Goal: Task Accomplishment & Management: Manage account settings

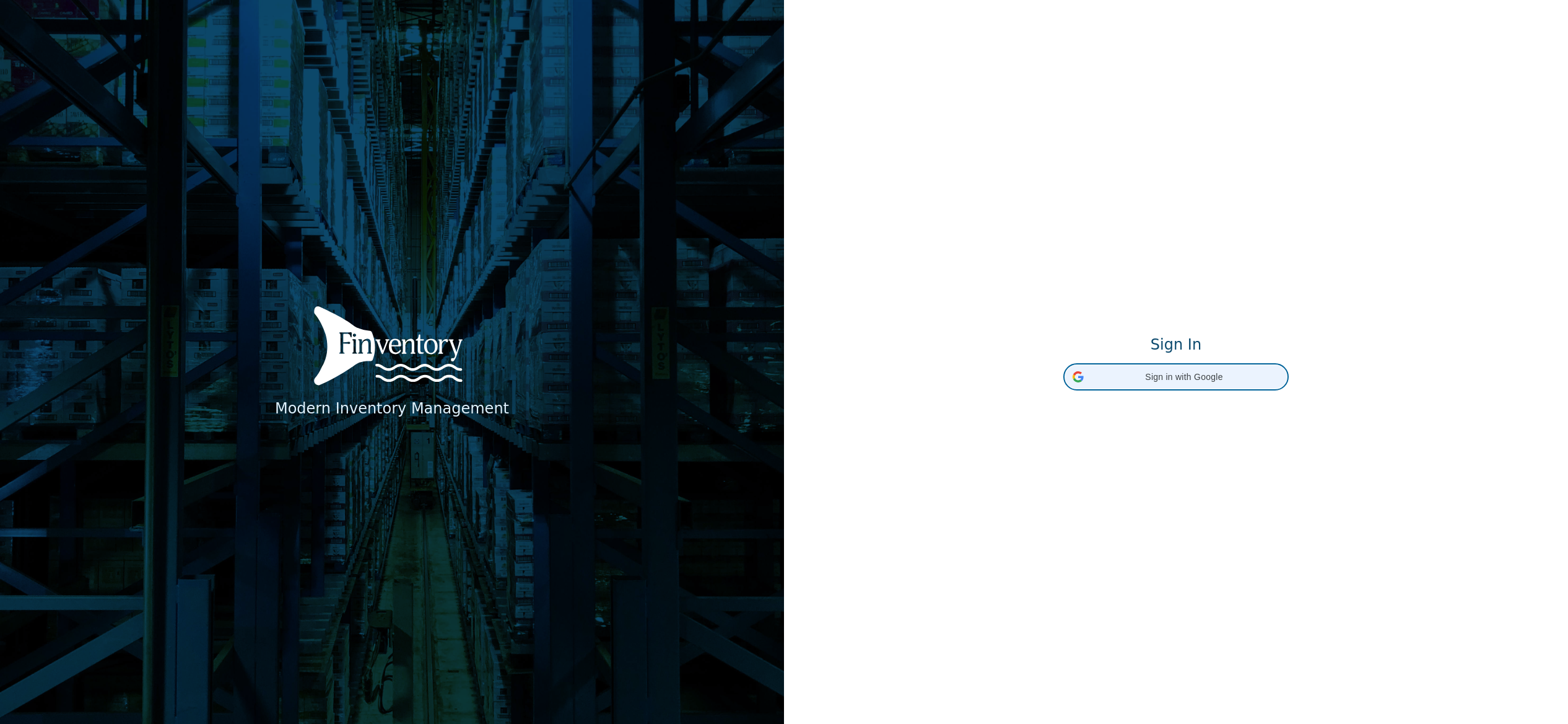
click at [1170, 386] on div "Sign in with Google Sign in with Google. Opens in new tab" at bounding box center [1177, 377] width 207 height 23
drag, startPoint x: 1309, startPoint y: 213, endPoint x: 1127, endPoint y: 146, distance: 193.9
click at [1128, 145] on div "Modern Inventory Management Sign In Signing in…" at bounding box center [1177, 362] width 784 height 724
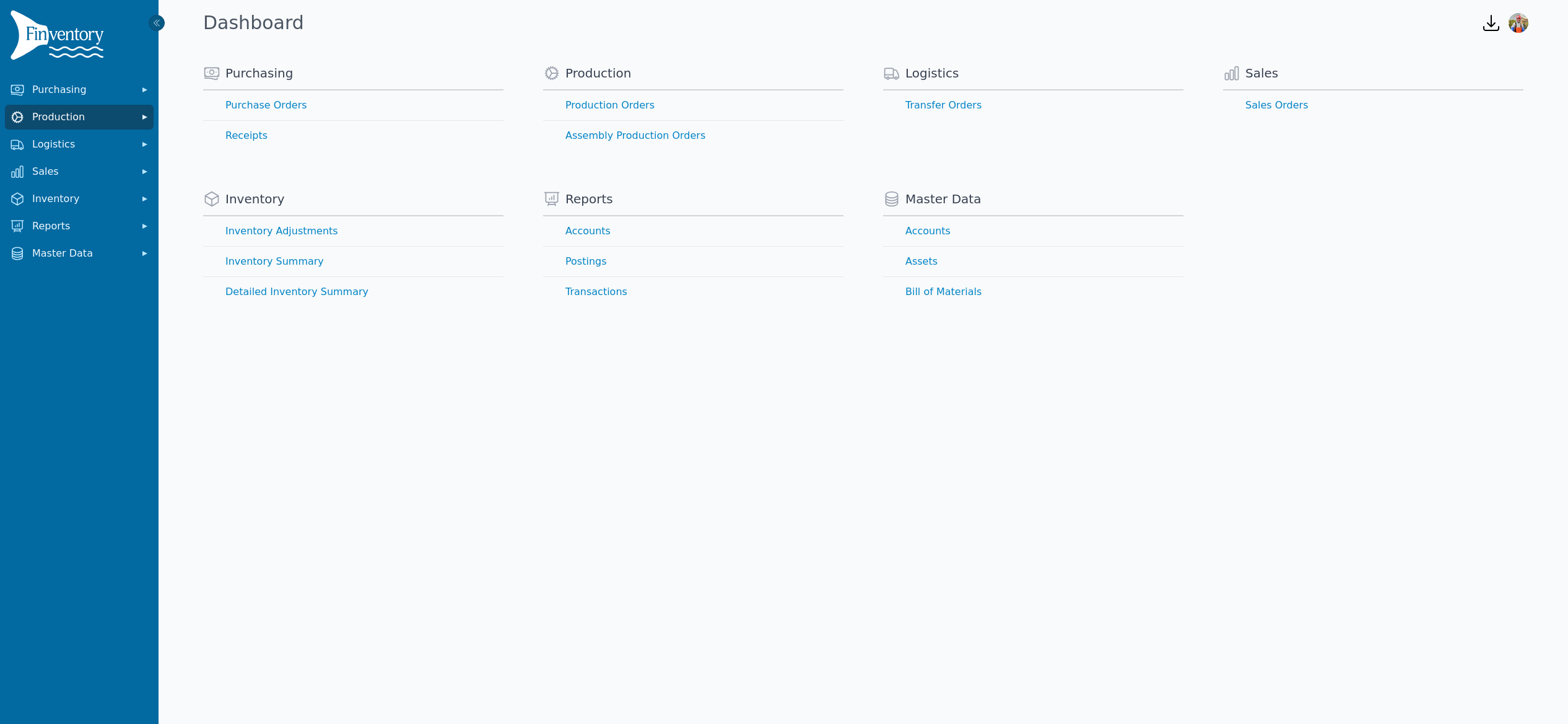
click at [62, 117] on span "Production" at bounding box center [82, 117] width 99 height 15
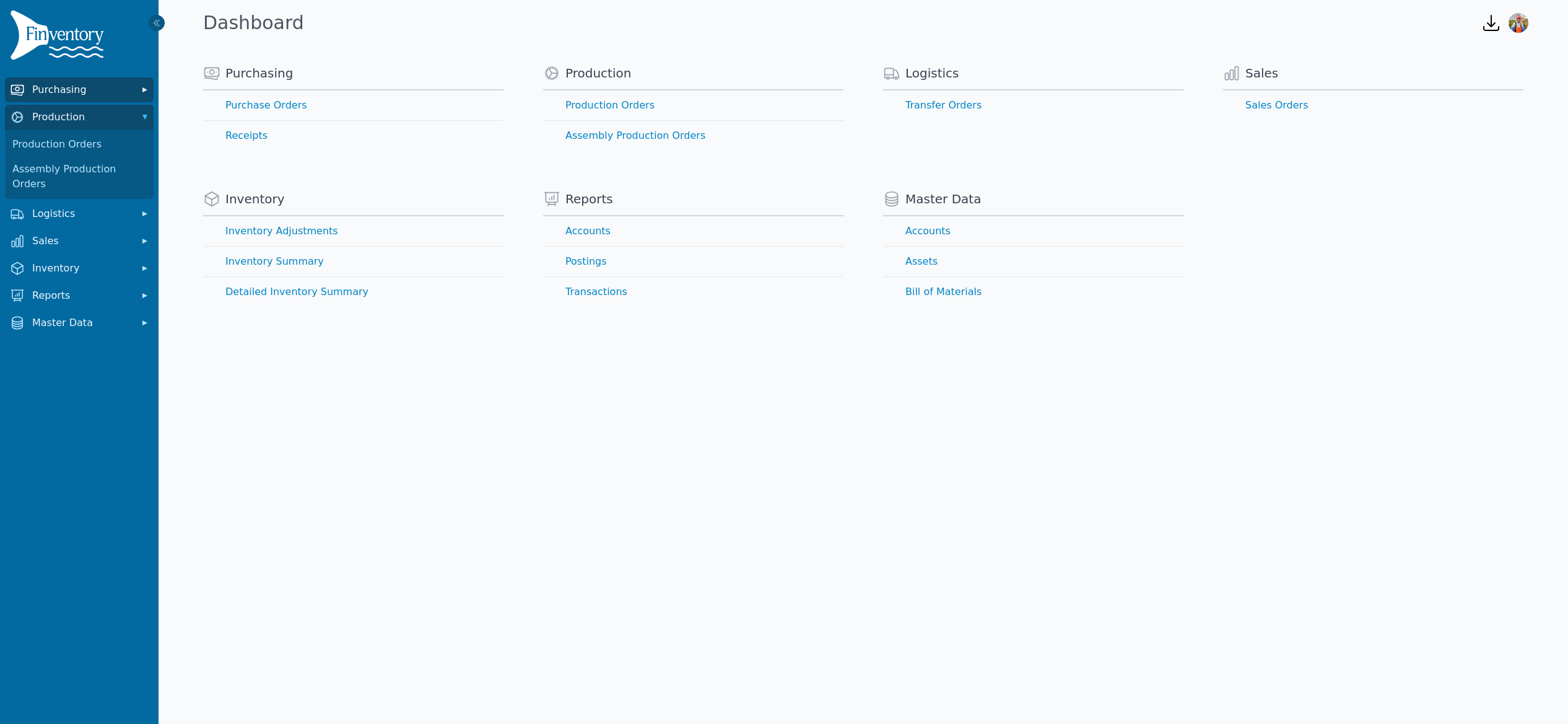
click at [21, 86] on icon "Sidebar" at bounding box center [17, 90] width 15 height 15
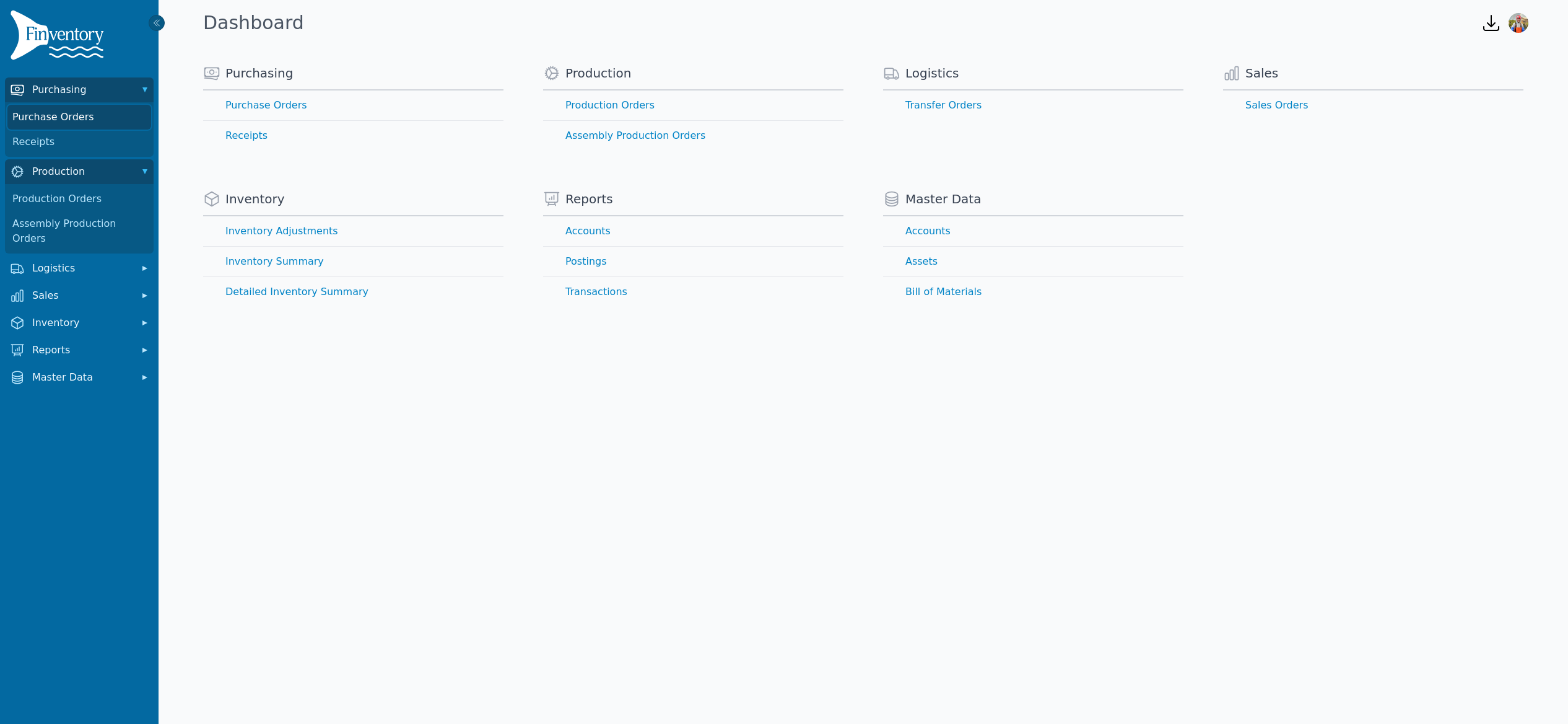
click at [55, 113] on link "Purchase Orders" at bounding box center [79, 117] width 144 height 25
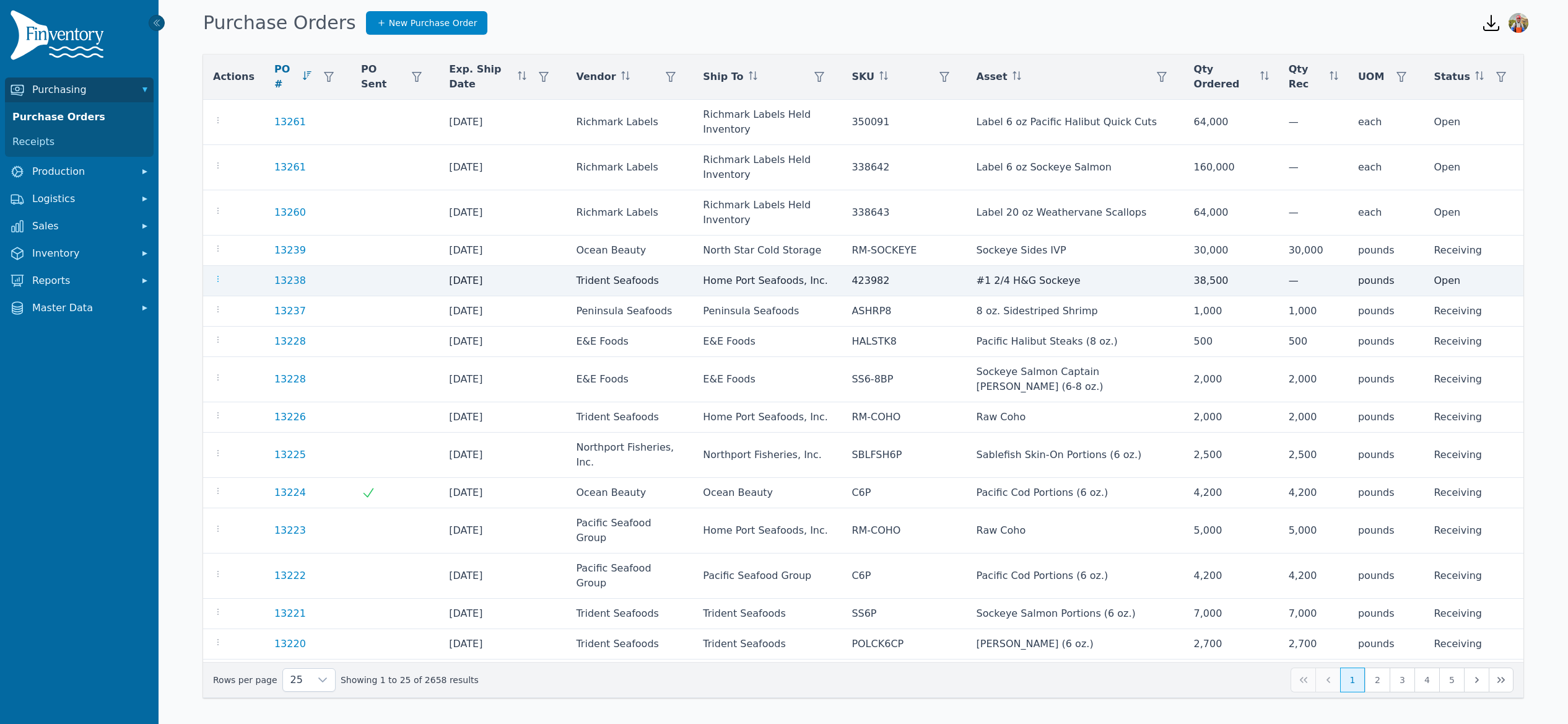
click at [215, 274] on icon "button" at bounding box center [218, 279] width 10 height 10
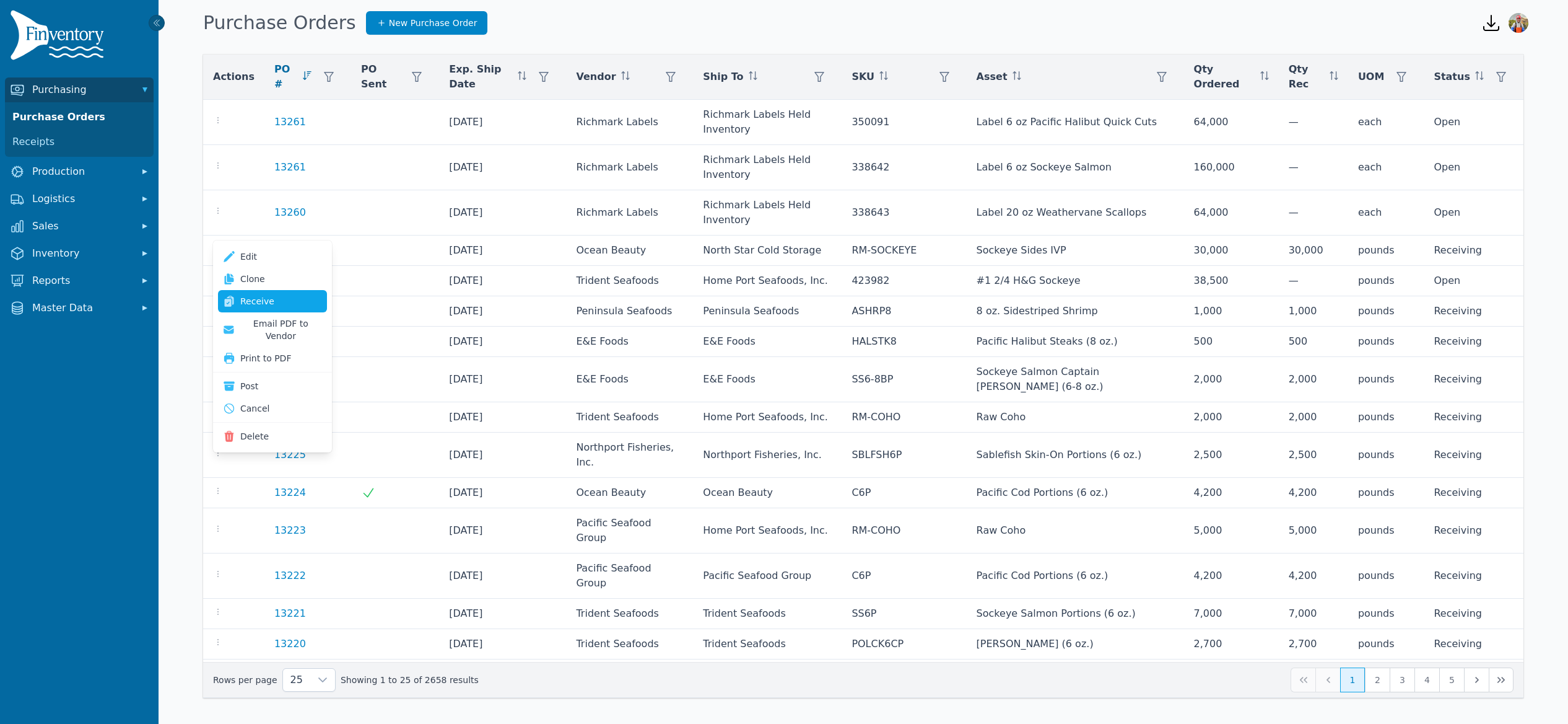
click at [264, 300] on link "Receive" at bounding box center [273, 301] width 109 height 22
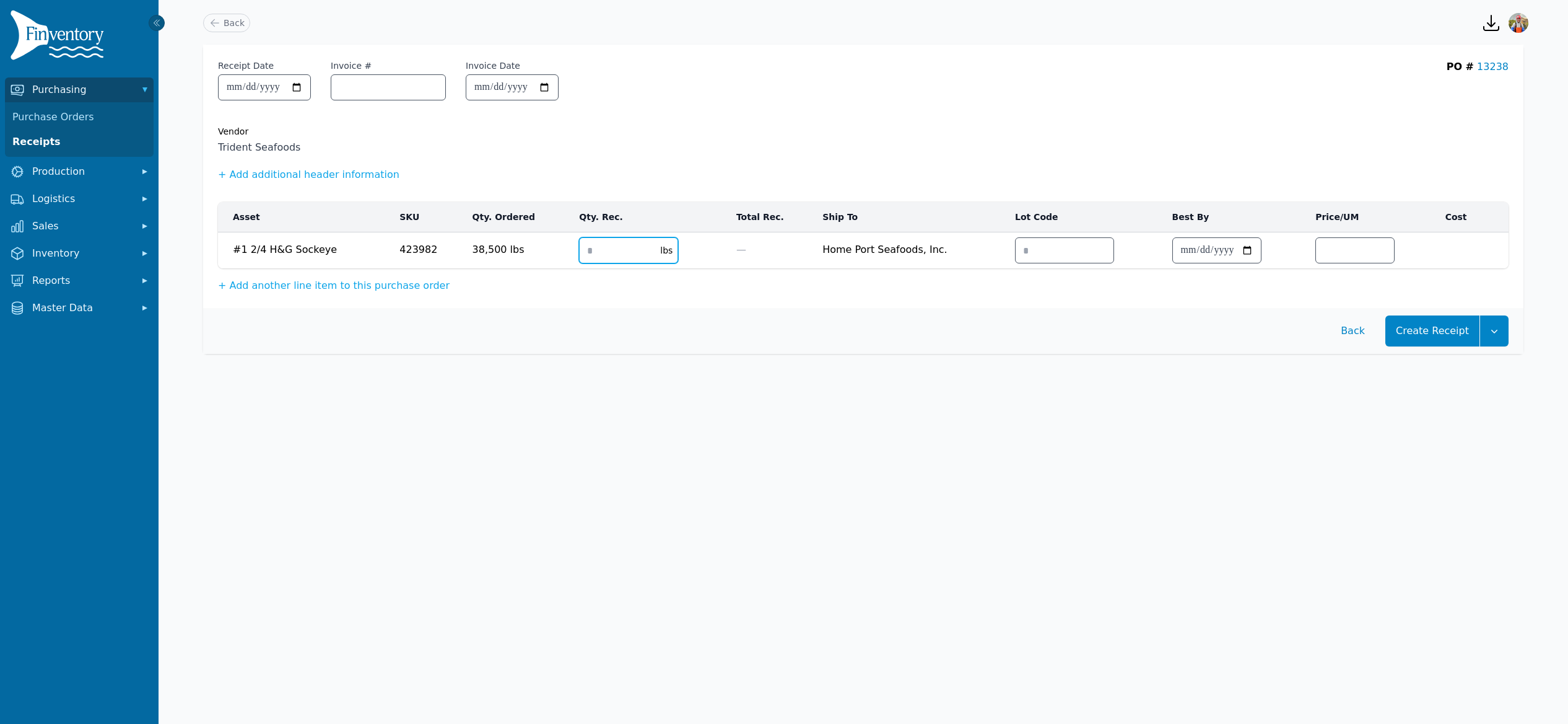
click at [580, 247] on input "number" at bounding box center [617, 250] width 73 height 25
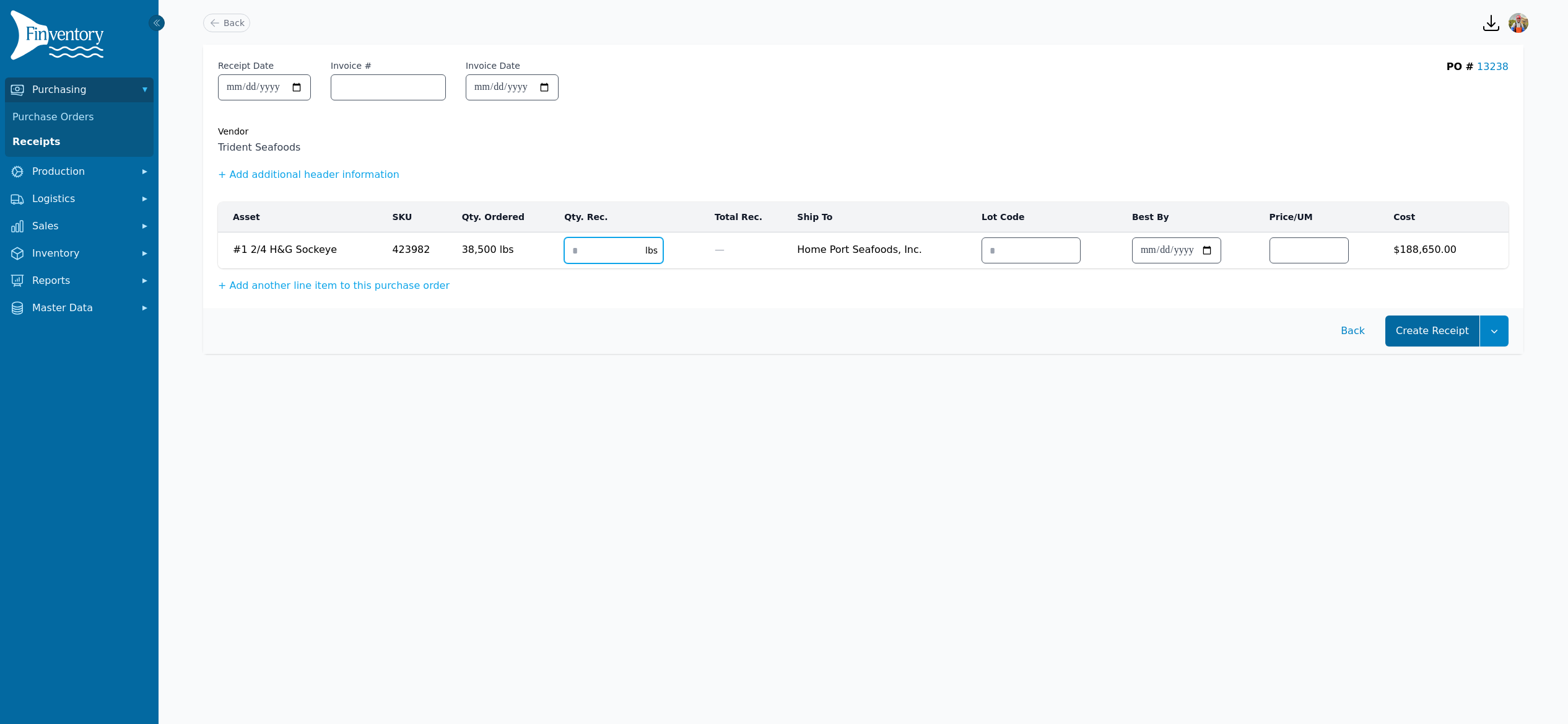
type input "*****"
click at [1409, 320] on button "Create Receipt" at bounding box center [1433, 331] width 94 height 31
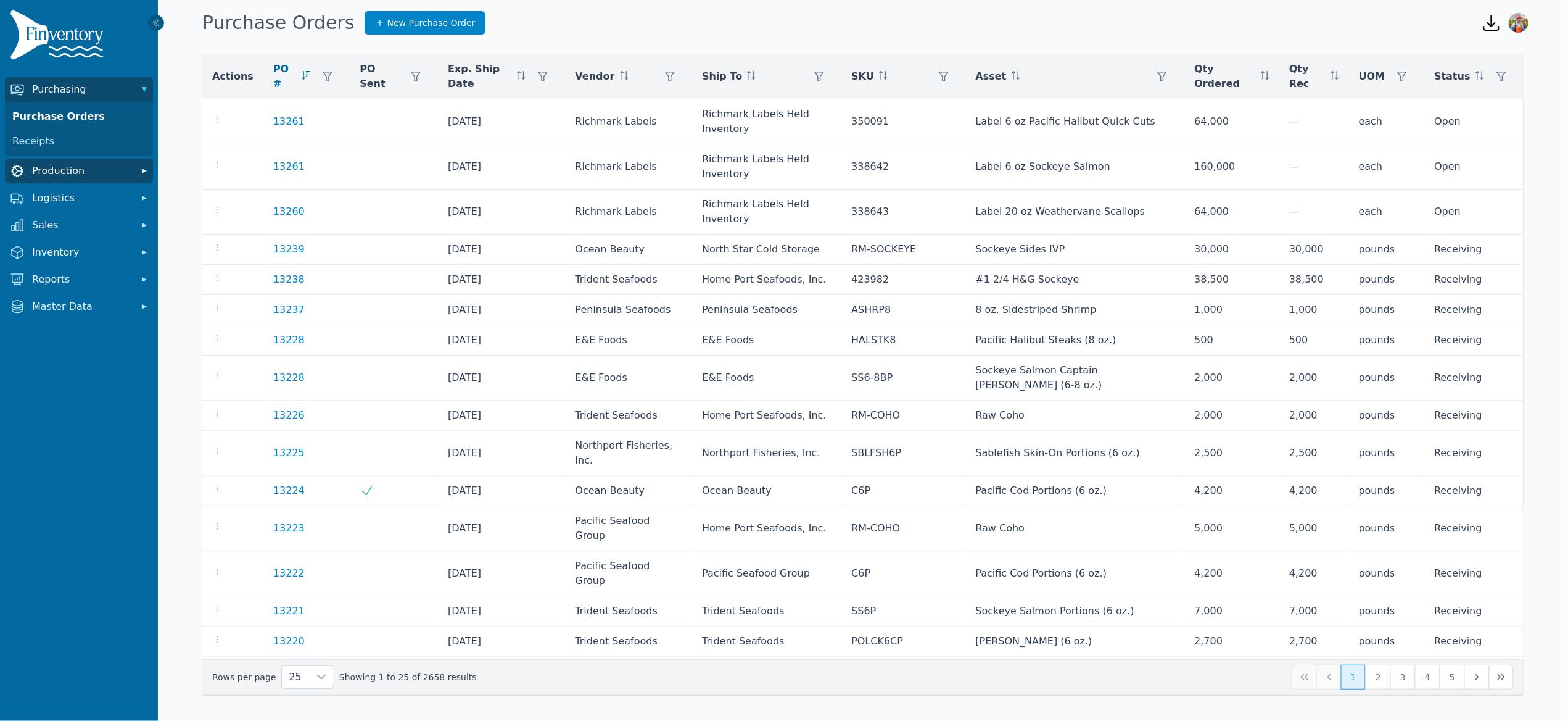
click at [65, 171] on span "Production" at bounding box center [82, 171] width 99 height 15
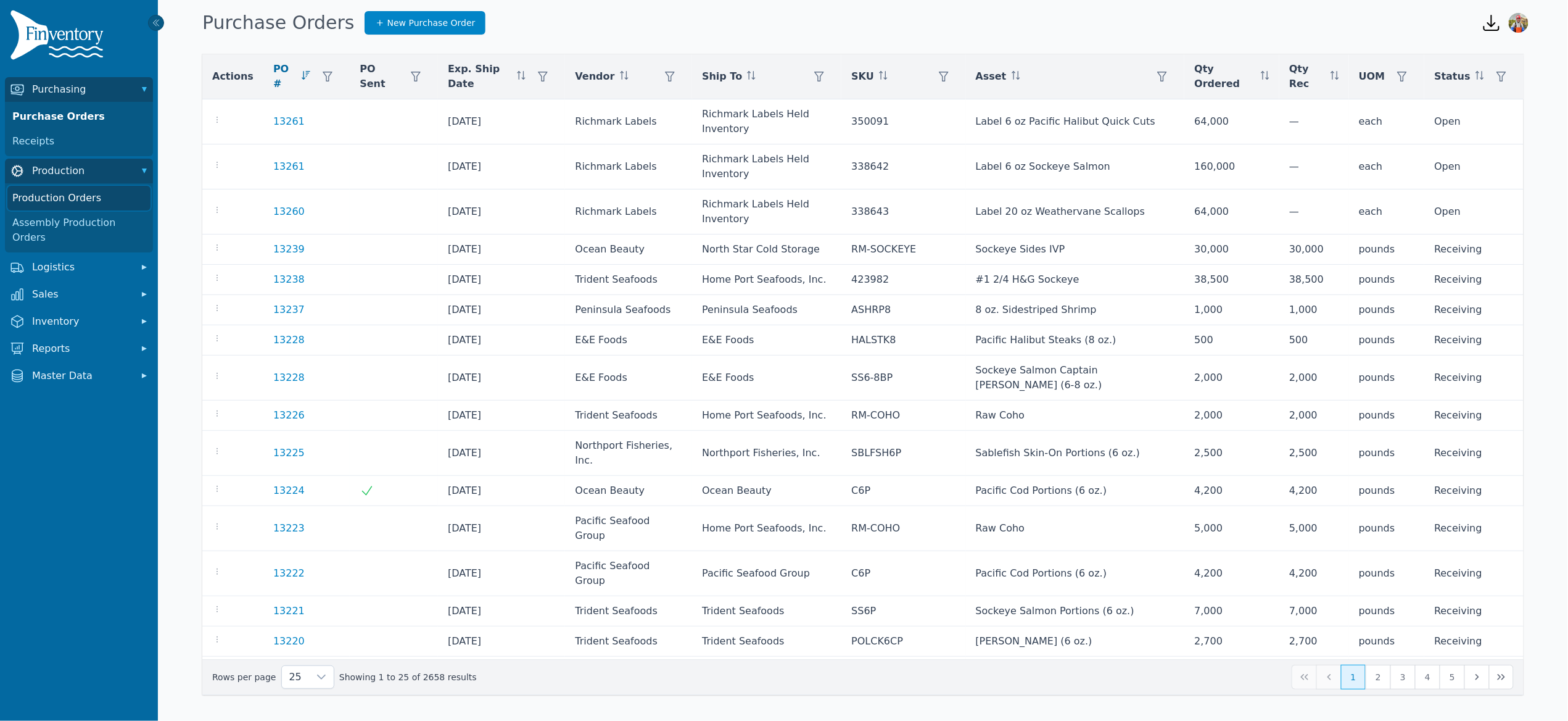
click at [61, 197] on link "Production Orders" at bounding box center [79, 198] width 143 height 25
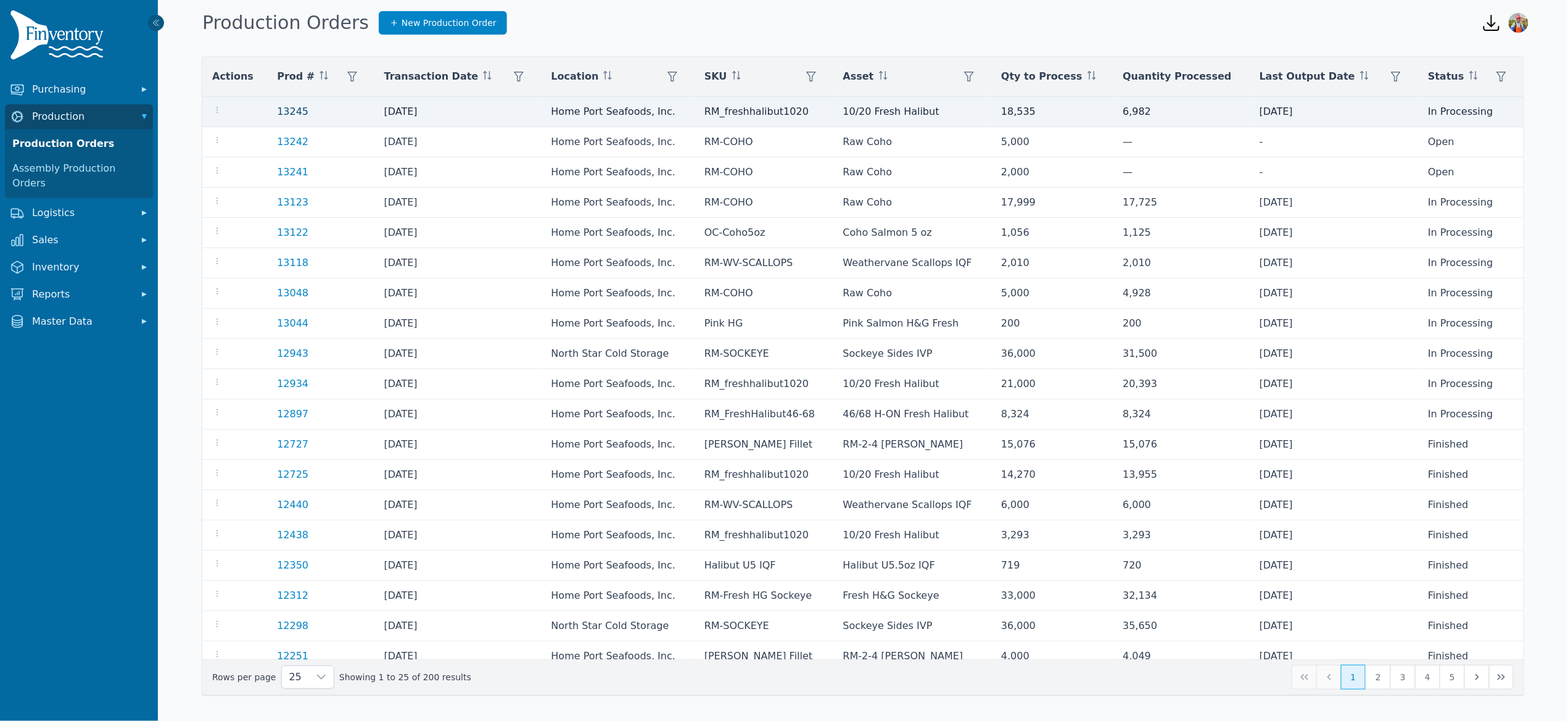
click at [275, 116] on td "13245" at bounding box center [320, 112] width 107 height 30
click at [294, 109] on link "13245" at bounding box center [293, 111] width 32 height 12
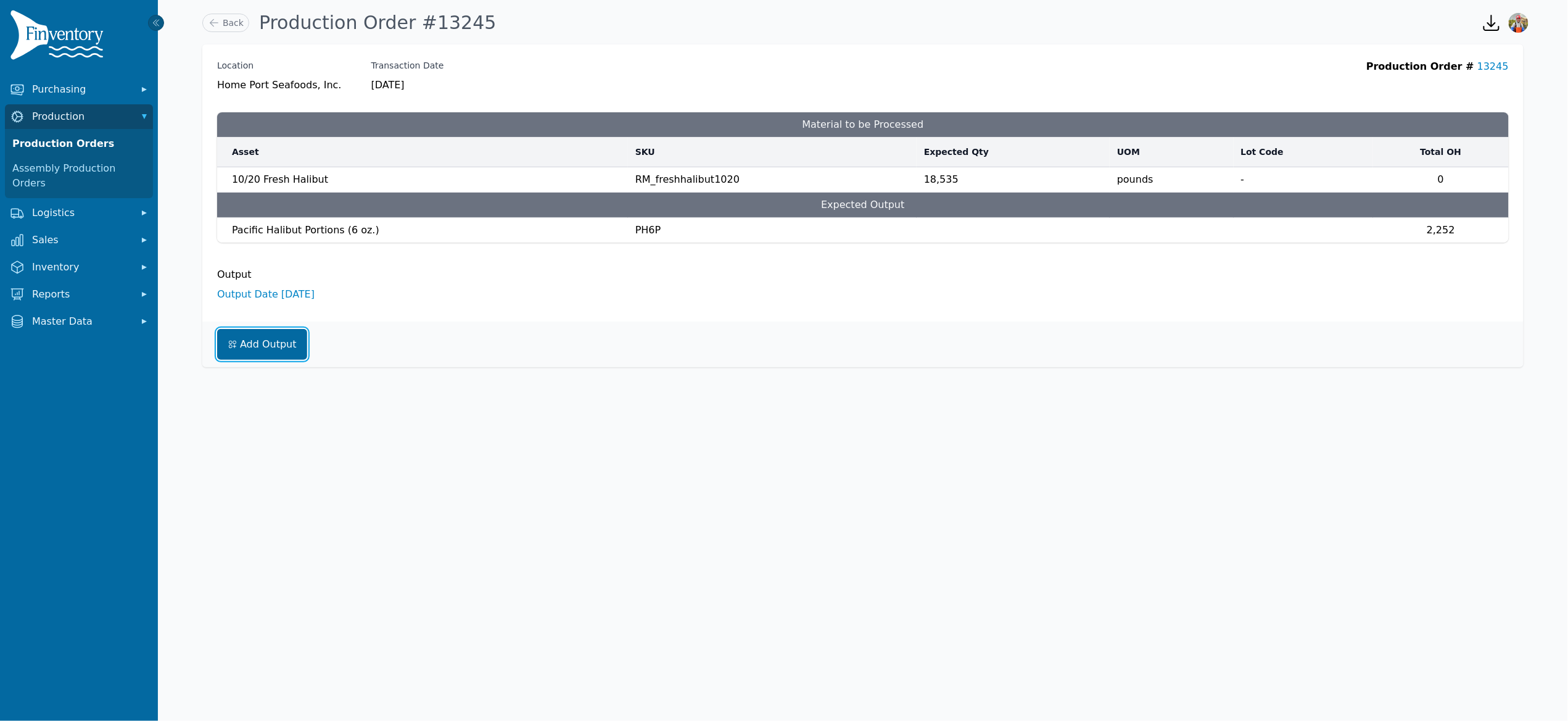
click at [279, 338] on link "Add Output" at bounding box center [262, 344] width 90 height 31
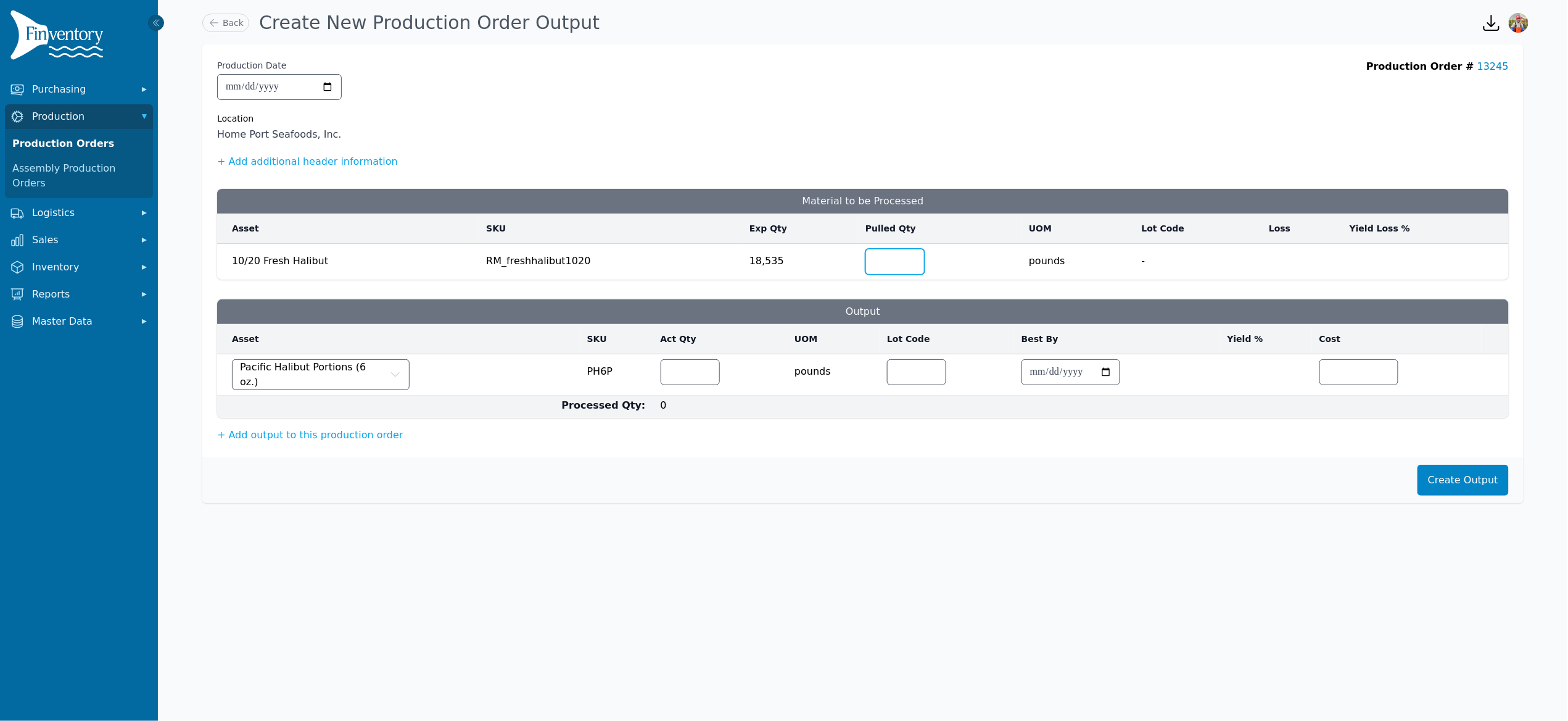
click at [890, 262] on input "number" at bounding box center [895, 261] width 58 height 25
type input "*****"
click at [662, 383] on td at bounding box center [721, 375] width 135 height 41
click at [671, 380] on input "number" at bounding box center [690, 372] width 58 height 25
type input "****"
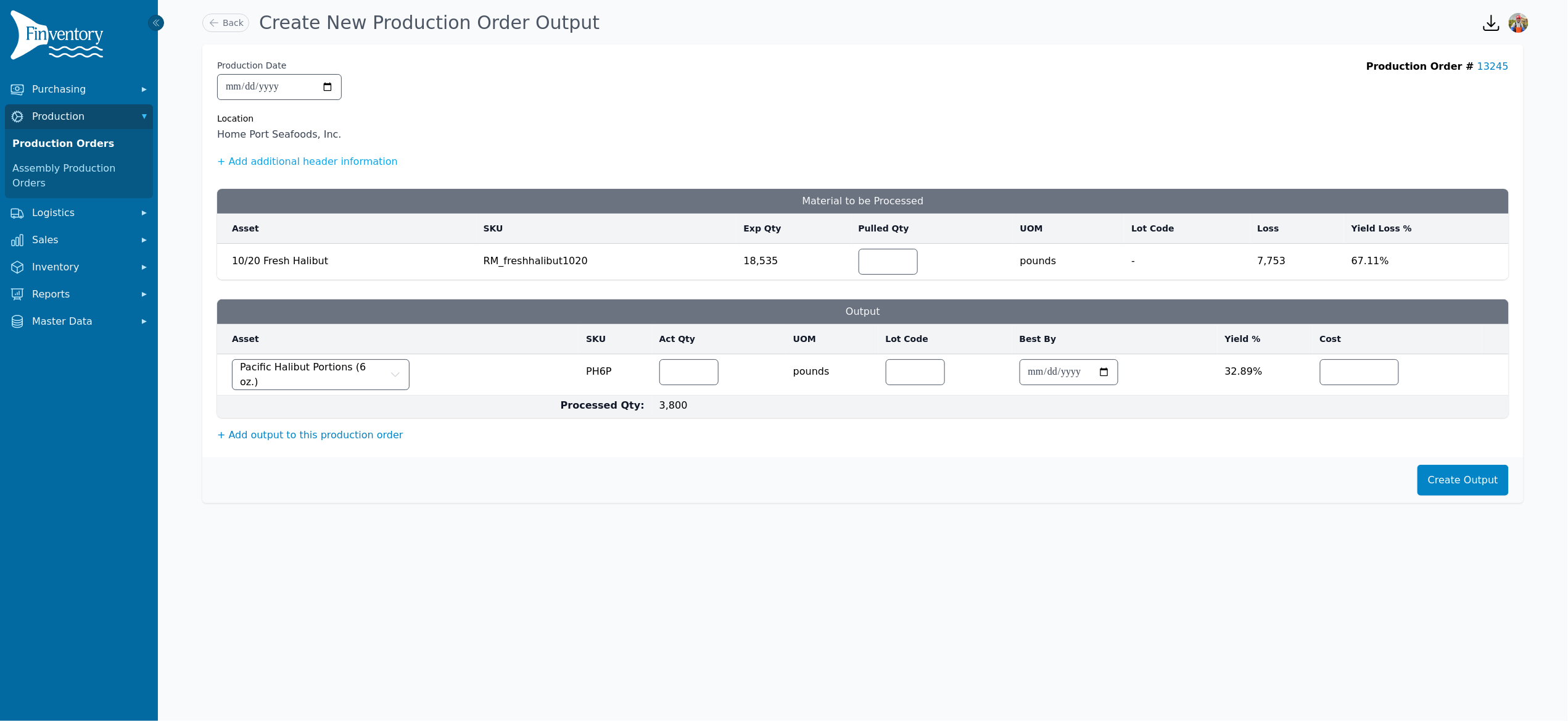
click at [349, 432] on button "+ Add output to this production order" at bounding box center [310, 435] width 186 height 15
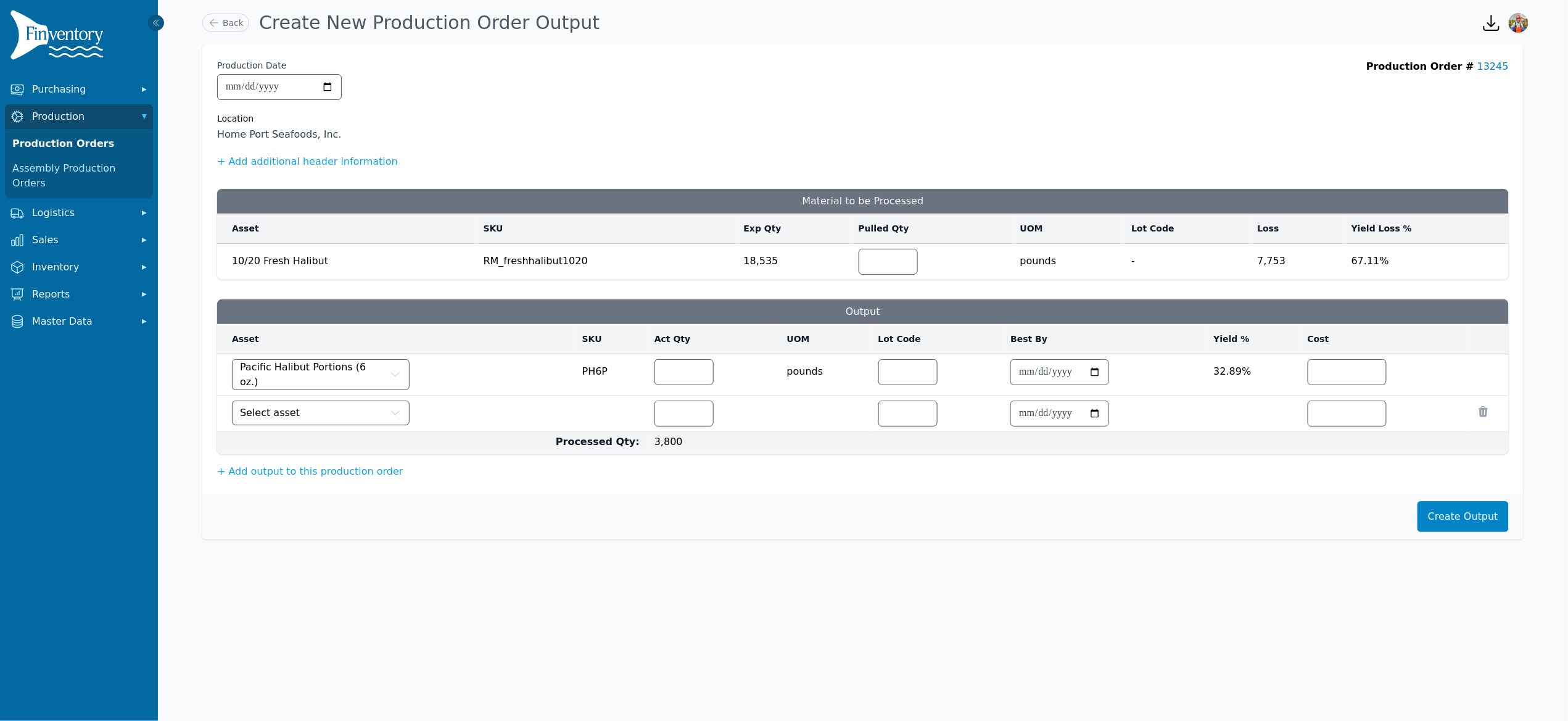
click at [351, 423] on td "Select asset" at bounding box center [396, 413] width 358 height 36
click at [353, 419] on button "Select asset" at bounding box center [320, 413] width 177 height 25
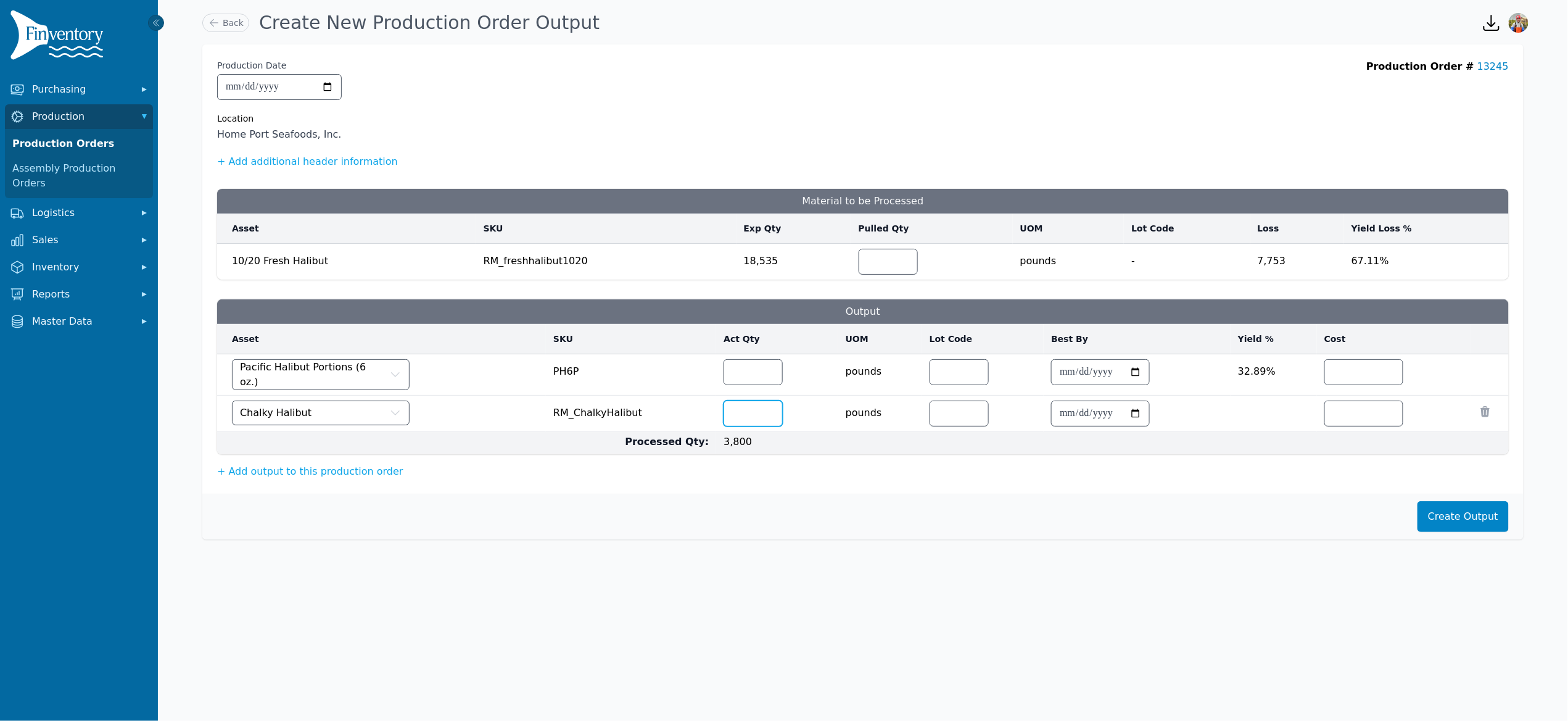
click at [742, 411] on input "number" at bounding box center [753, 413] width 58 height 25
type input "***"
click at [294, 472] on button "+ Add output to this production order" at bounding box center [310, 472] width 186 height 15
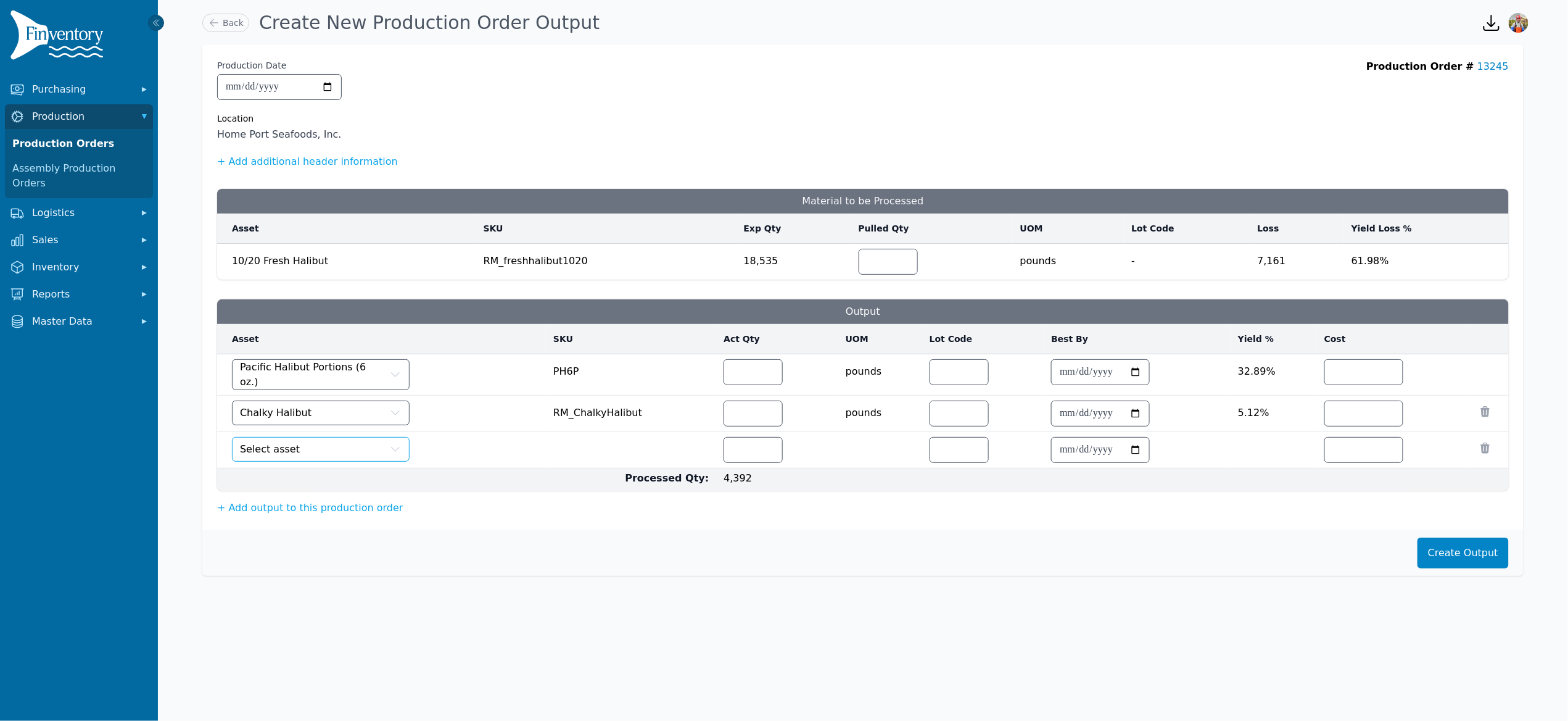
click at [293, 452] on span "Select asset" at bounding box center [270, 449] width 60 height 15
click at [733, 455] on input "number" at bounding box center [753, 450] width 58 height 25
type input "***"
click at [444, 460] on td "Halibut Trim" at bounding box center [382, 450] width 329 height 36
click at [326, 504] on button "+ Add output to this production order" at bounding box center [310, 508] width 186 height 15
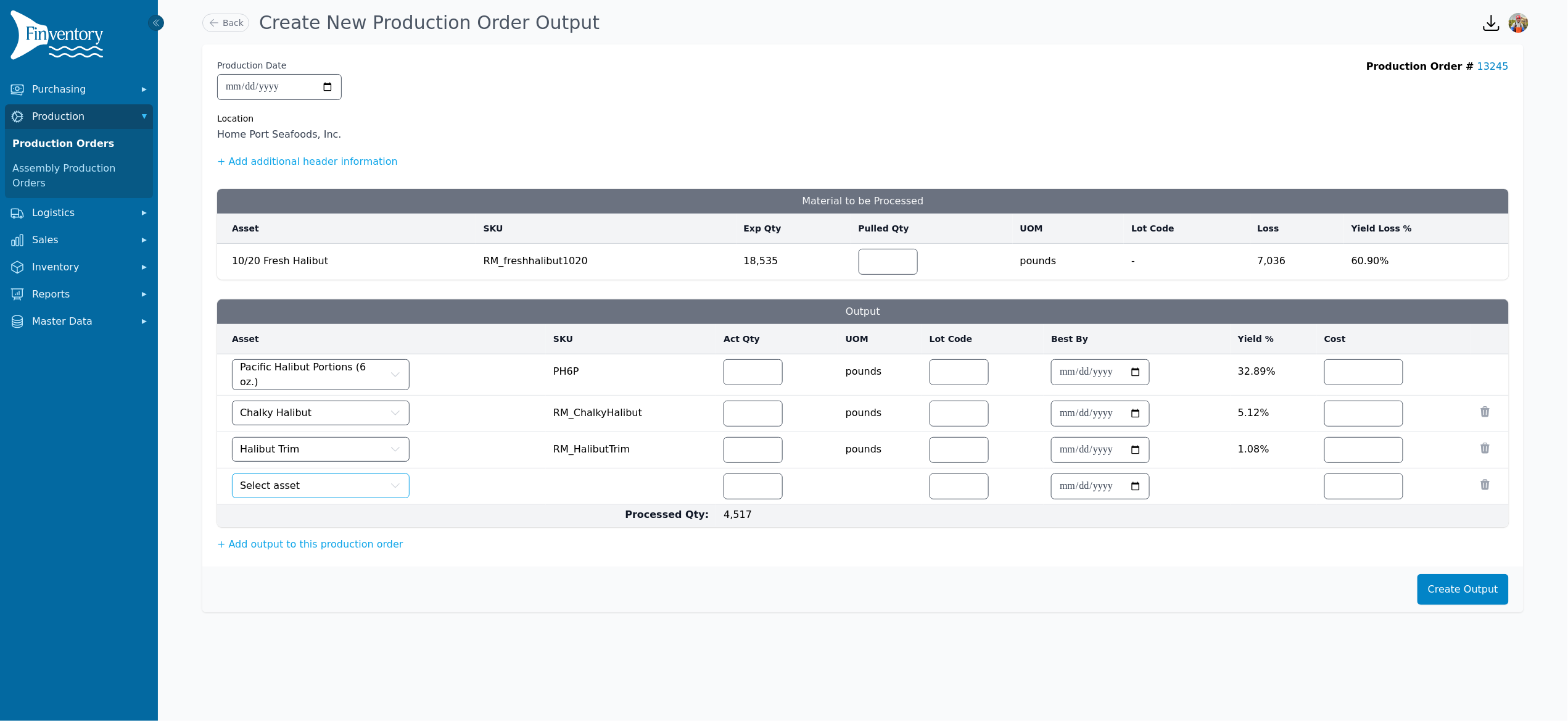
click at [327, 486] on button "Select asset" at bounding box center [320, 486] width 177 height 25
click at [345, 491] on button "Halibut U5.5oz IQF" at bounding box center [320, 486] width 177 height 25
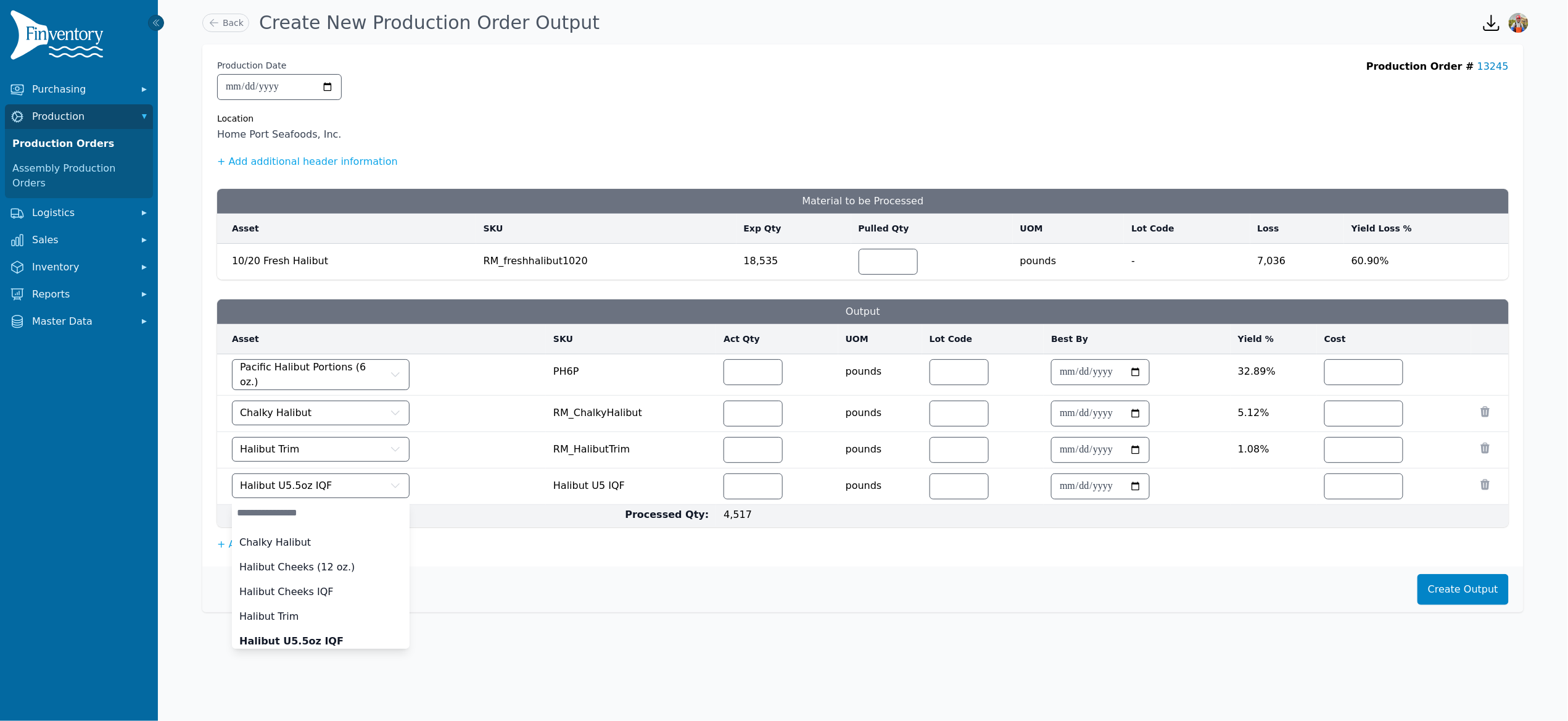
drag, startPoint x: 345, startPoint y: 638, endPoint x: 335, endPoint y: 636, distance: 10.2
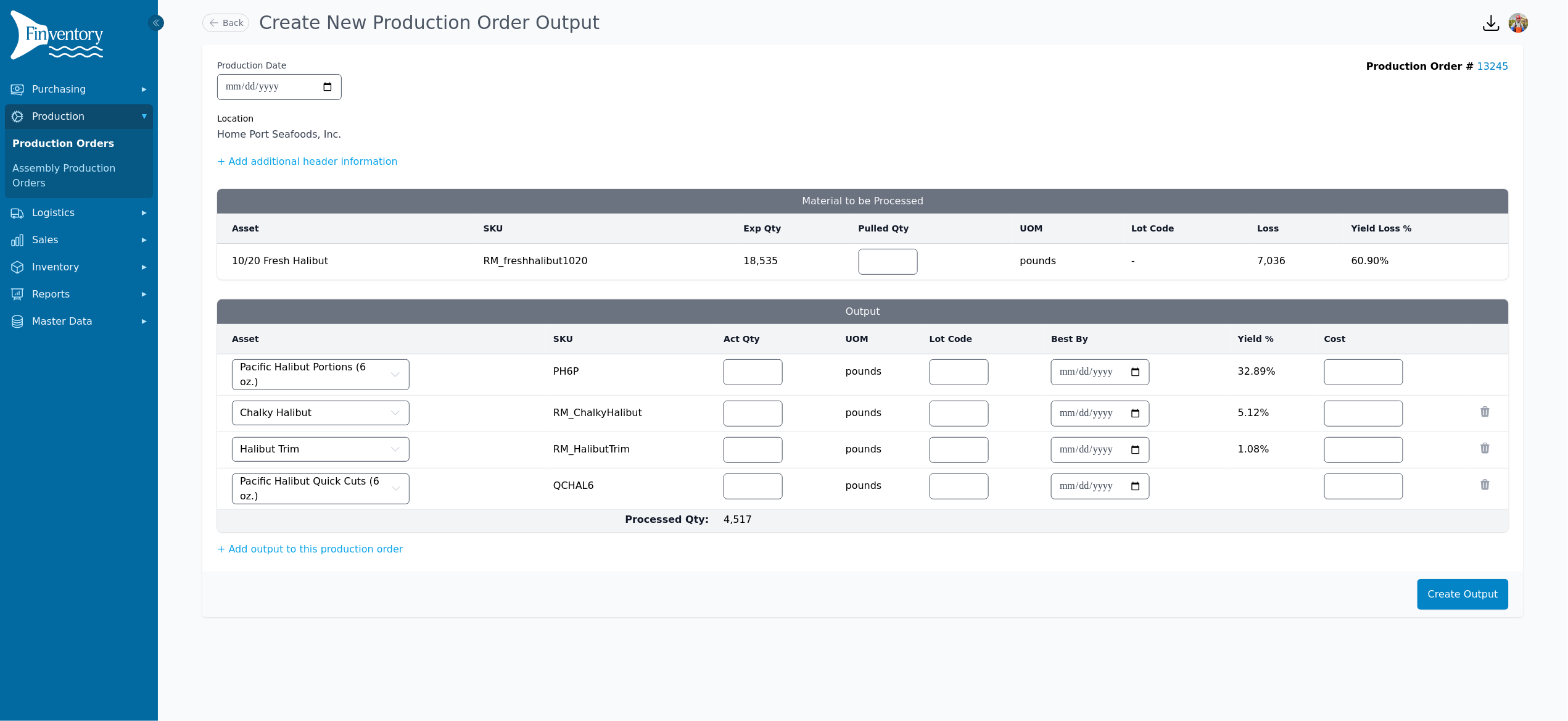
click at [745, 501] on td at bounding box center [777, 489] width 122 height 41
click at [749, 488] on input "number" at bounding box center [753, 486] width 58 height 25
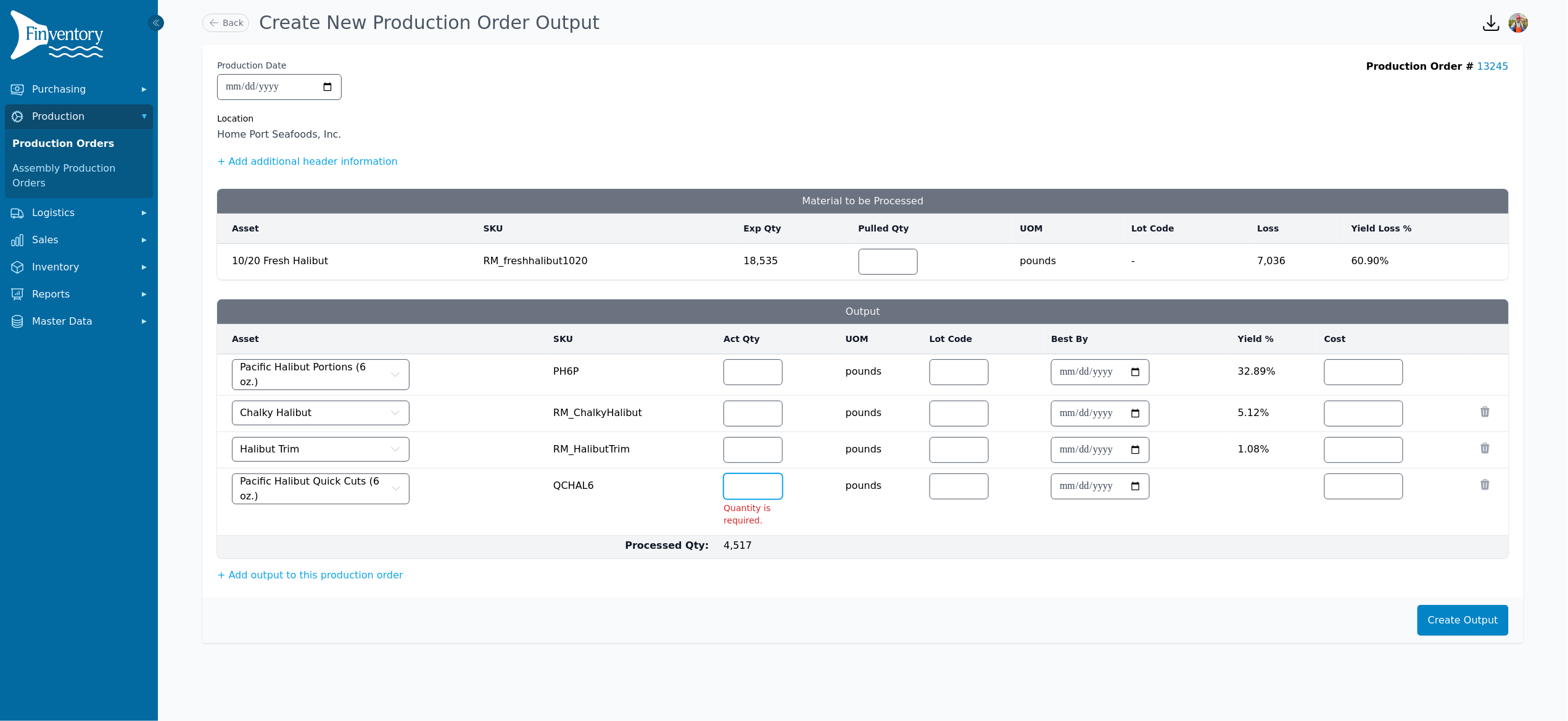
click at [750, 490] on input "number" at bounding box center [753, 486] width 58 height 25
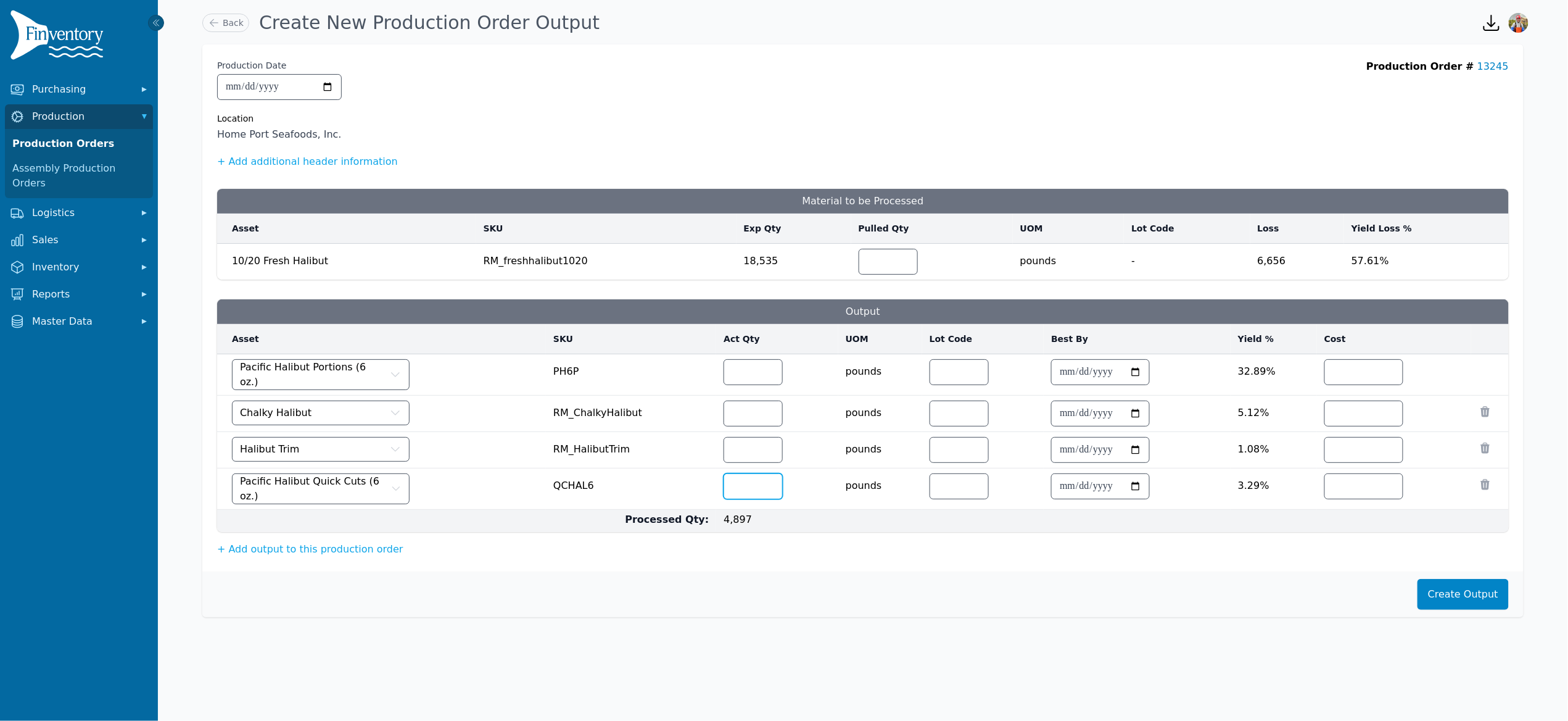
type input "***"
click at [1343, 357] on td at bounding box center [1394, 375] width 154 height 41
drag, startPoint x: 1378, startPoint y: 411, endPoint x: 1377, endPoint y: 399, distance: 12.0
click at [1379, 411] on input "number" at bounding box center [1364, 413] width 78 height 25
click at [1375, 383] on input "number" at bounding box center [1364, 372] width 78 height 25
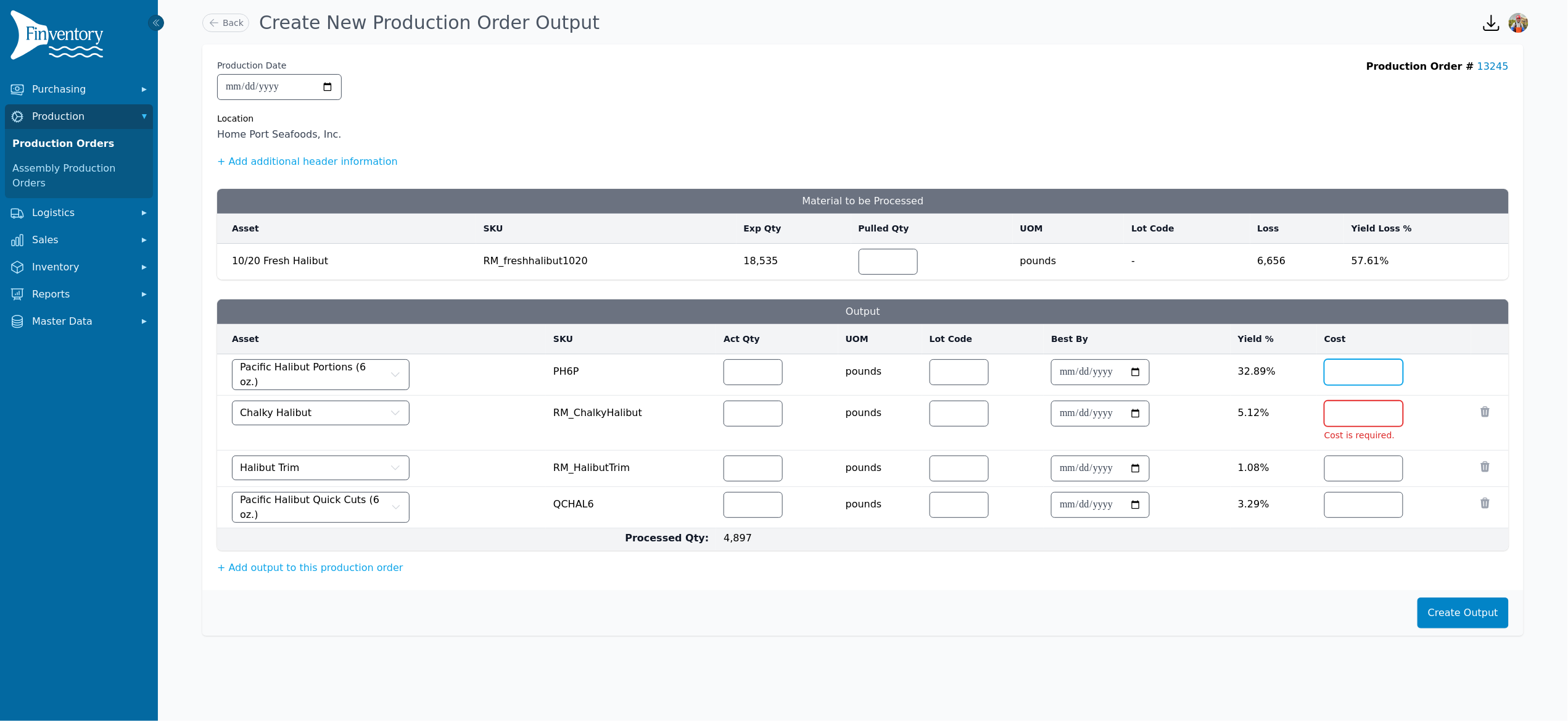
type input "*"
click at [1375, 417] on input "number" at bounding box center [1364, 413] width 78 height 25
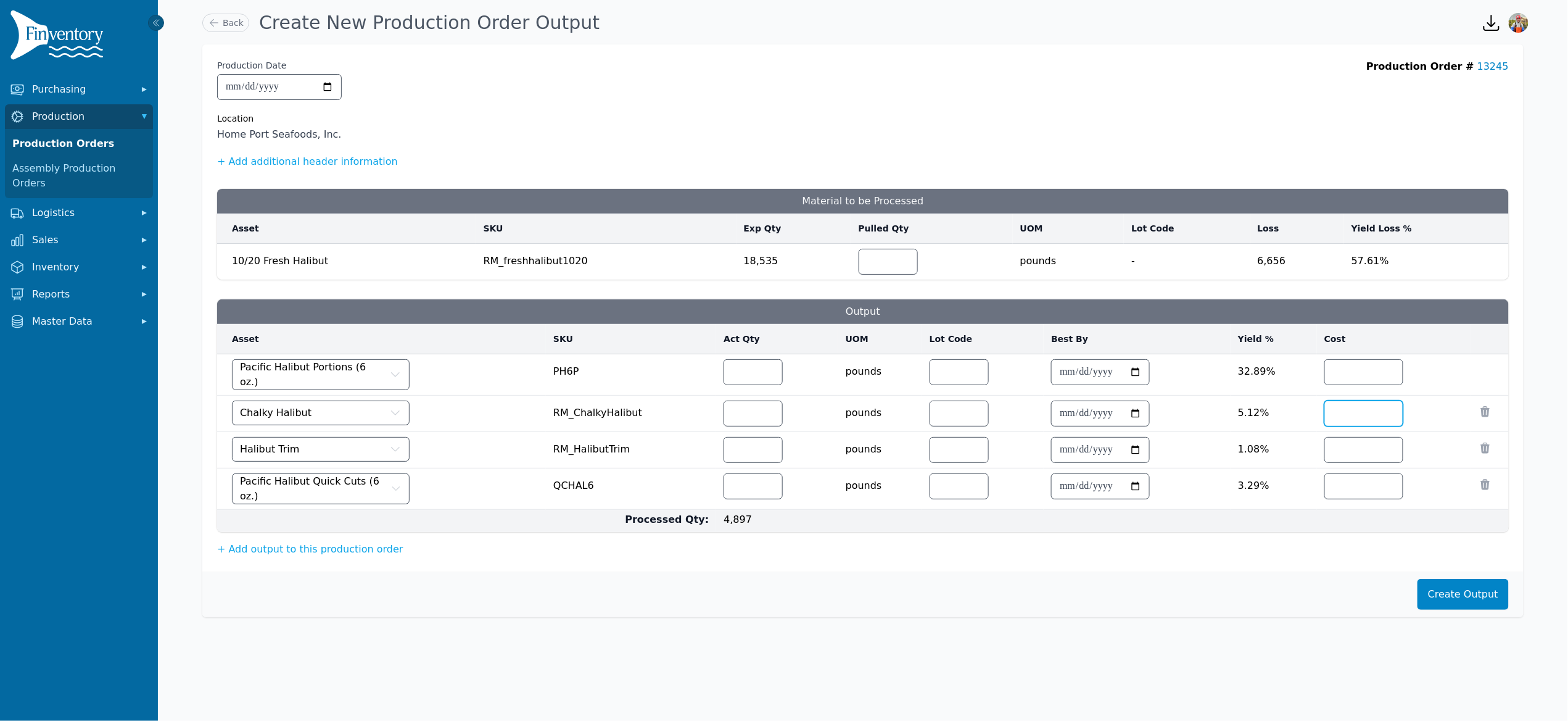
type input "**"
click at [1344, 447] on input "number" at bounding box center [1364, 450] width 78 height 25
type input "*"
click at [1349, 413] on input "**" at bounding box center [1364, 413] width 78 height 25
type input "*"
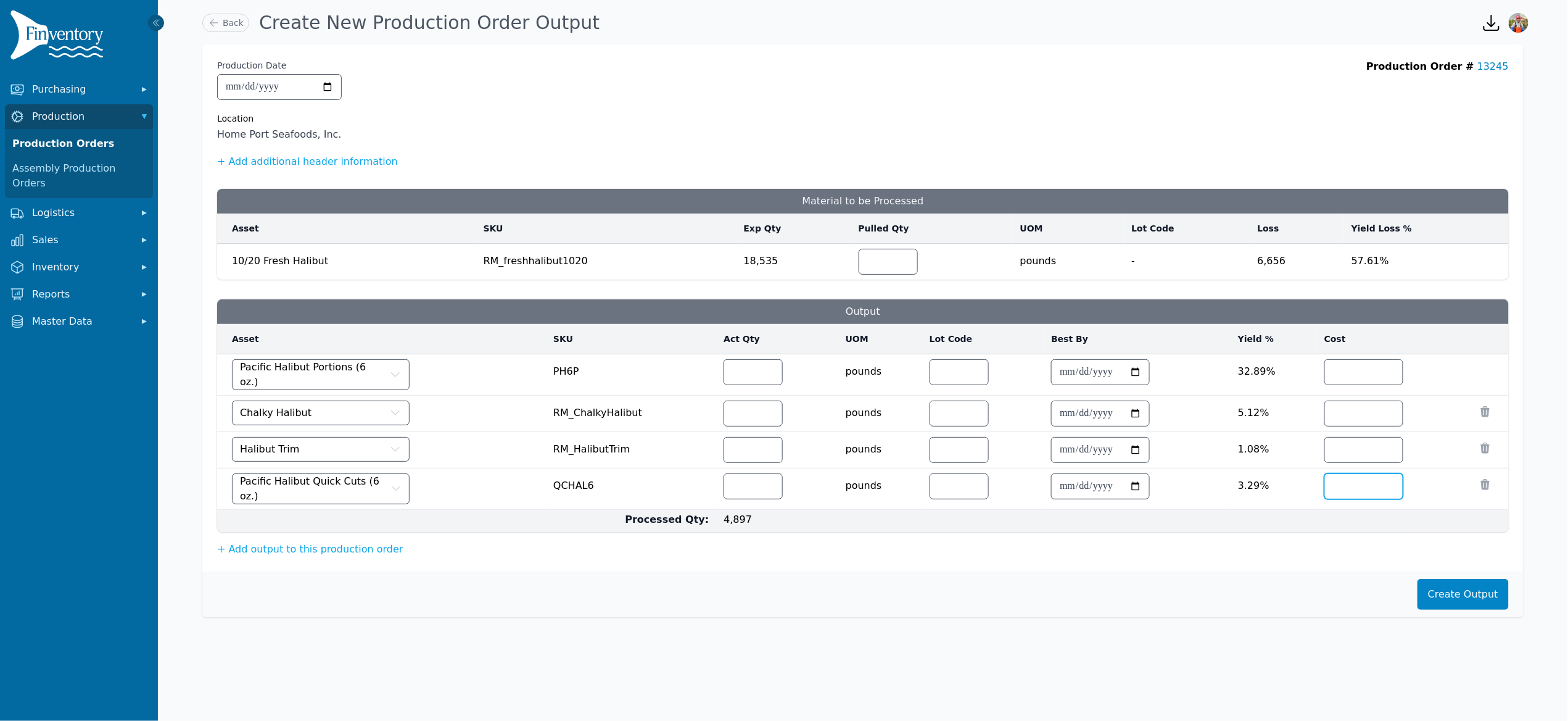
click at [1357, 482] on input "number" at bounding box center [1364, 486] width 78 height 25
type input "*"
click at [1463, 604] on button "Create Output" at bounding box center [1463, 594] width 91 height 31
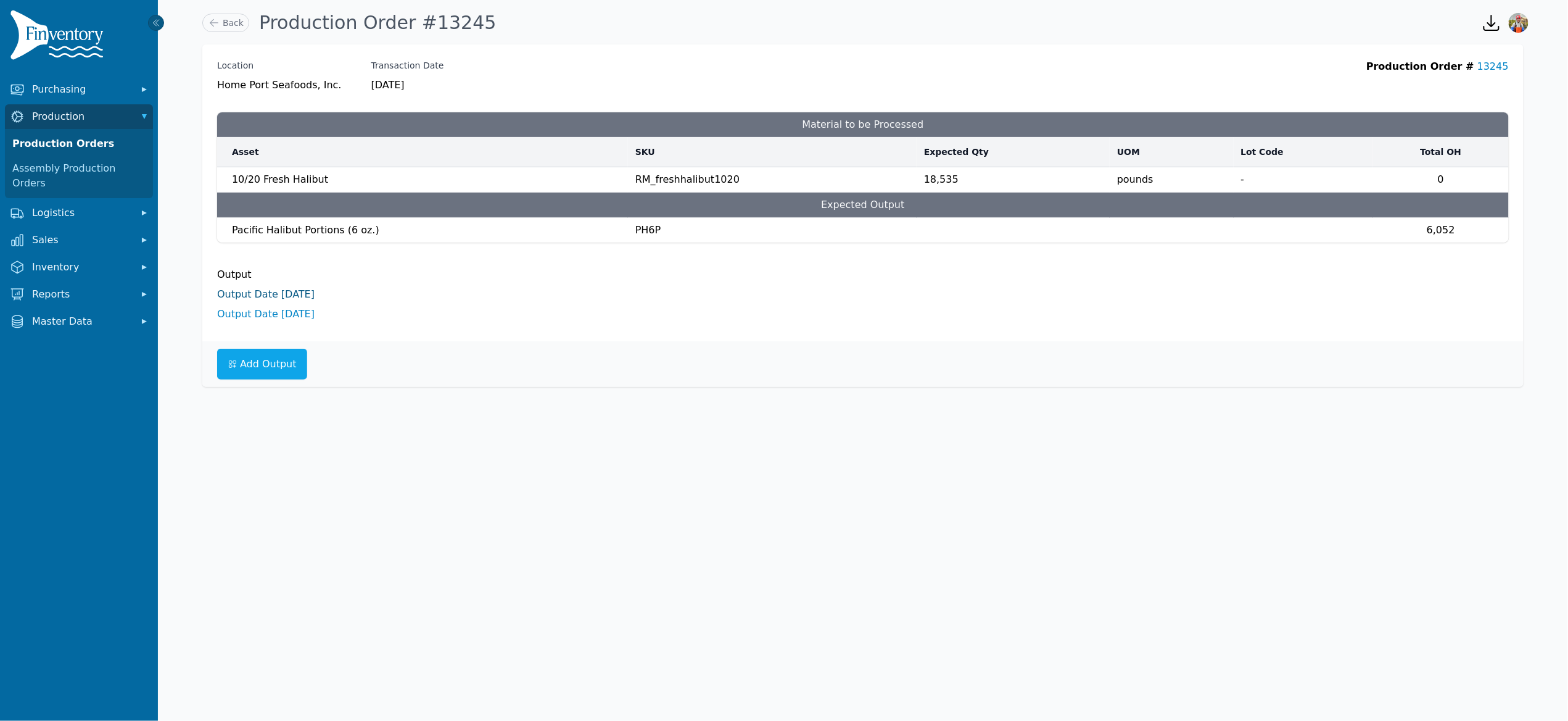
click at [282, 291] on link "Output Date 9/16/2025" at bounding box center [266, 294] width 98 height 12
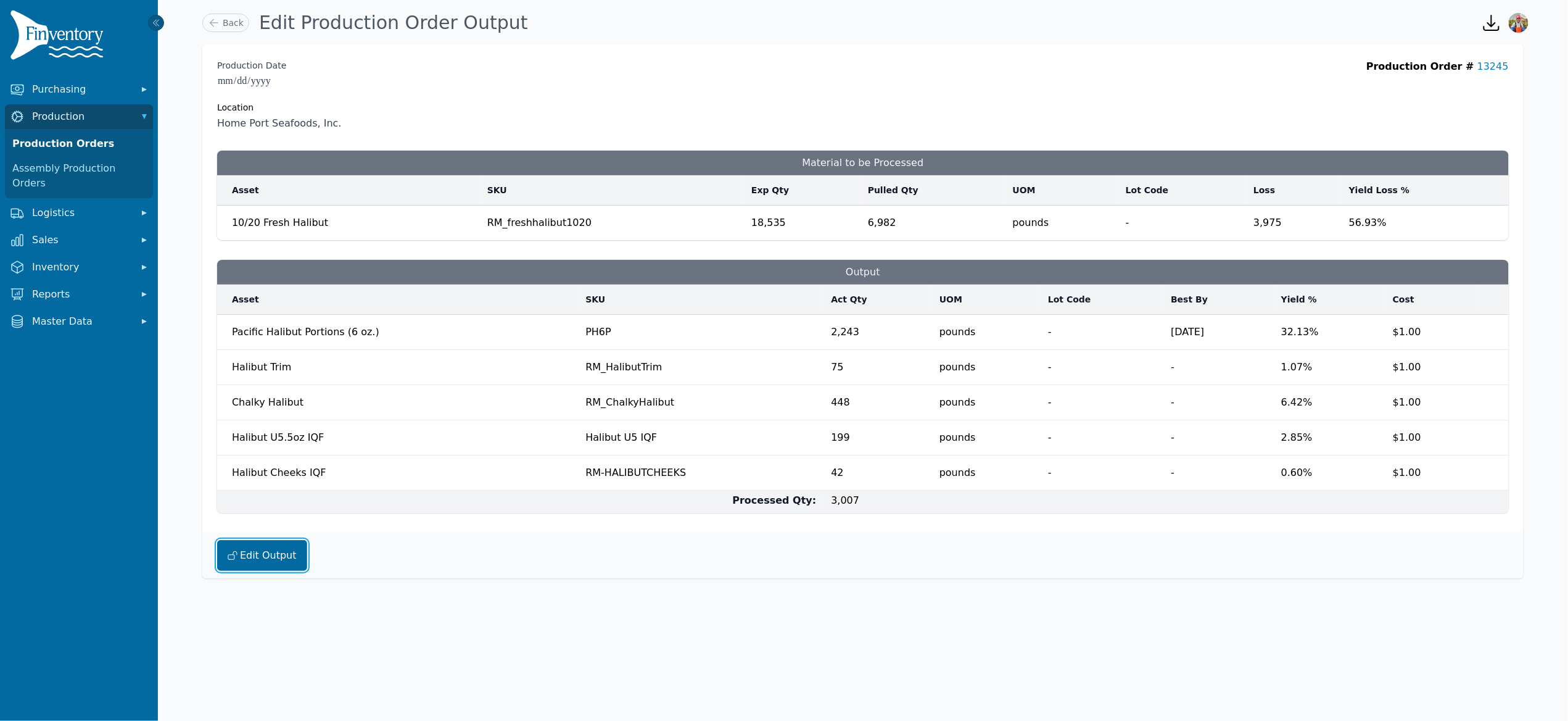
click at [242, 561] on button "Edit Output" at bounding box center [262, 555] width 90 height 31
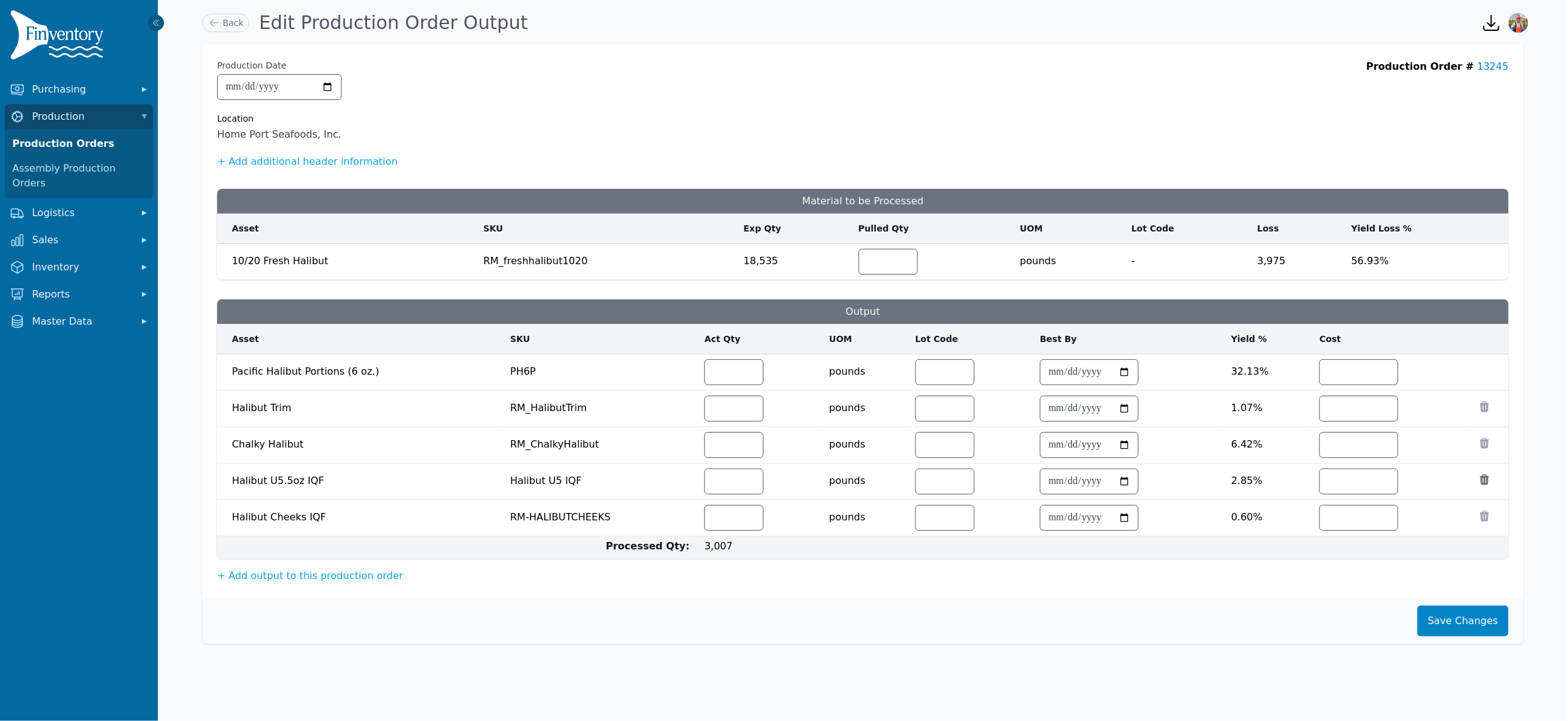
click at [1484, 481] on icon at bounding box center [1485, 479] width 9 height 10
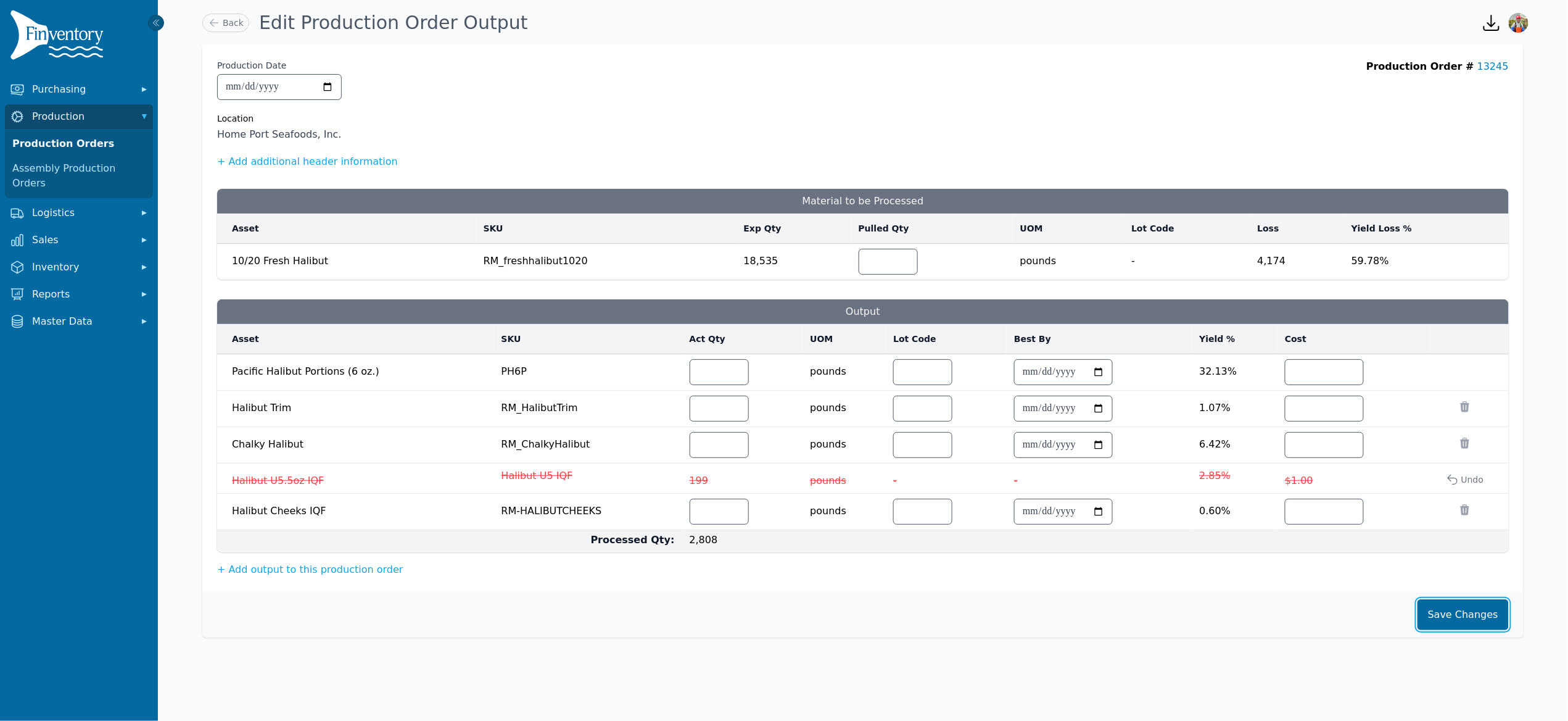
click at [1466, 622] on button "Save Changes" at bounding box center [1463, 614] width 91 height 31
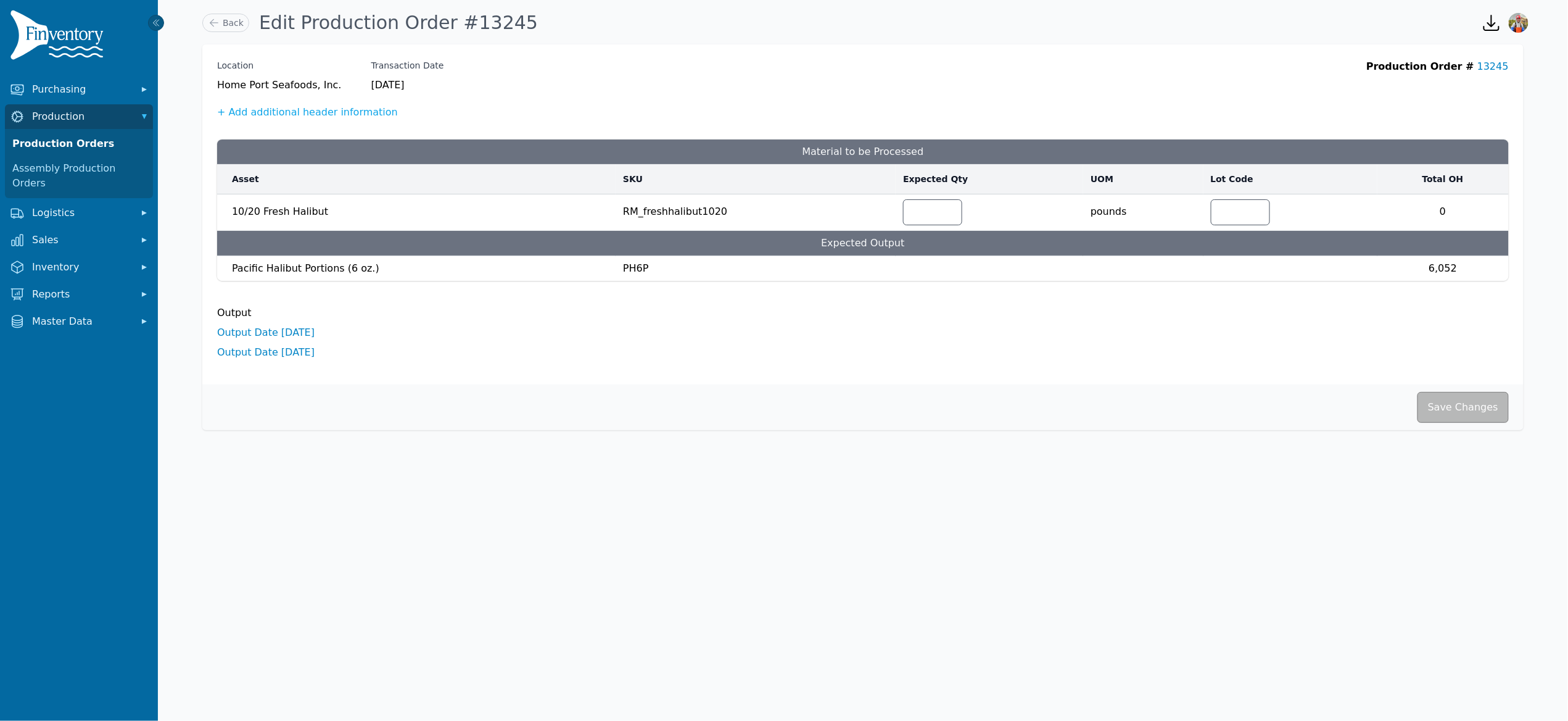
click at [939, 396] on div "Save Changes" at bounding box center [863, 407] width 1322 height 45
click at [276, 351] on link "Output Date 9/16/2025" at bounding box center [266, 352] width 98 height 12
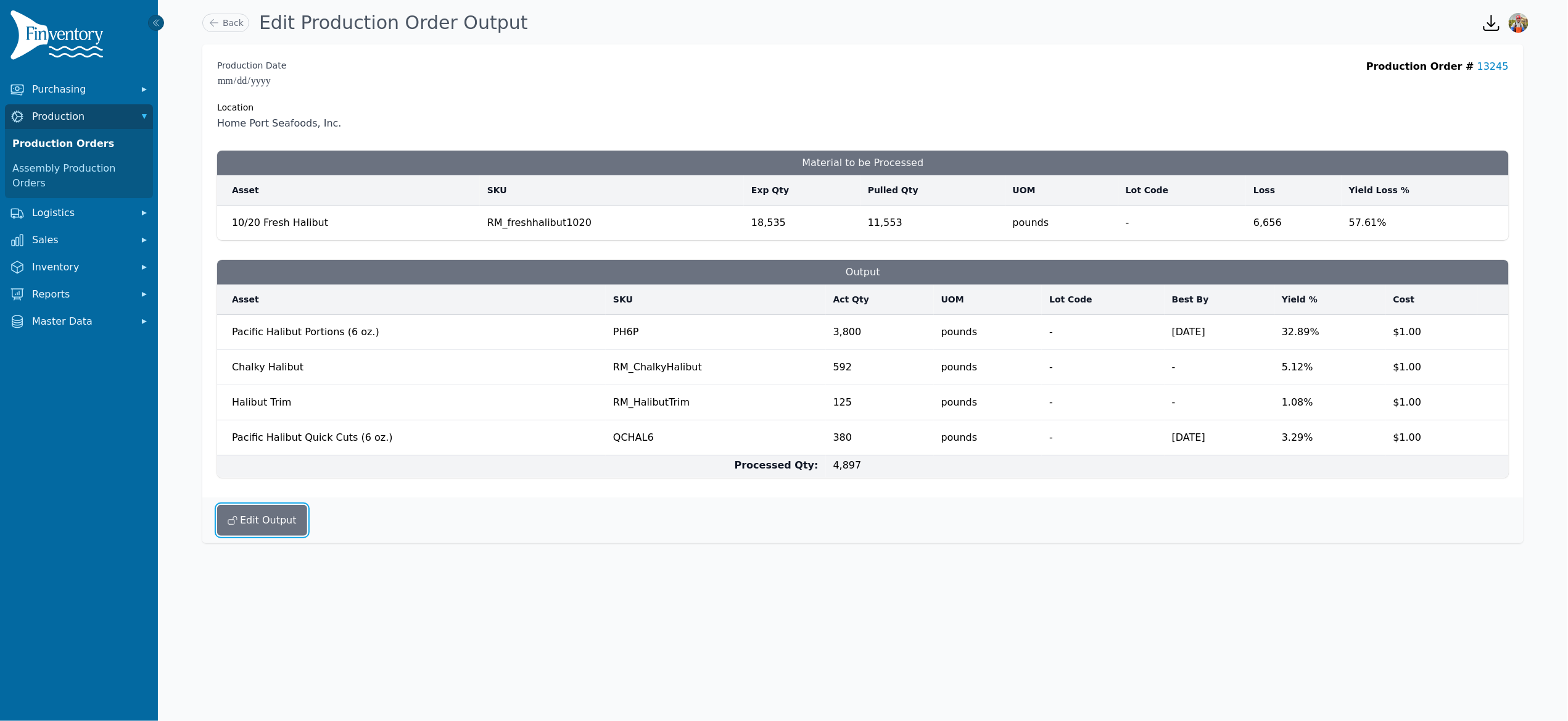
click at [268, 523] on button "Edit Output" at bounding box center [262, 520] width 90 height 31
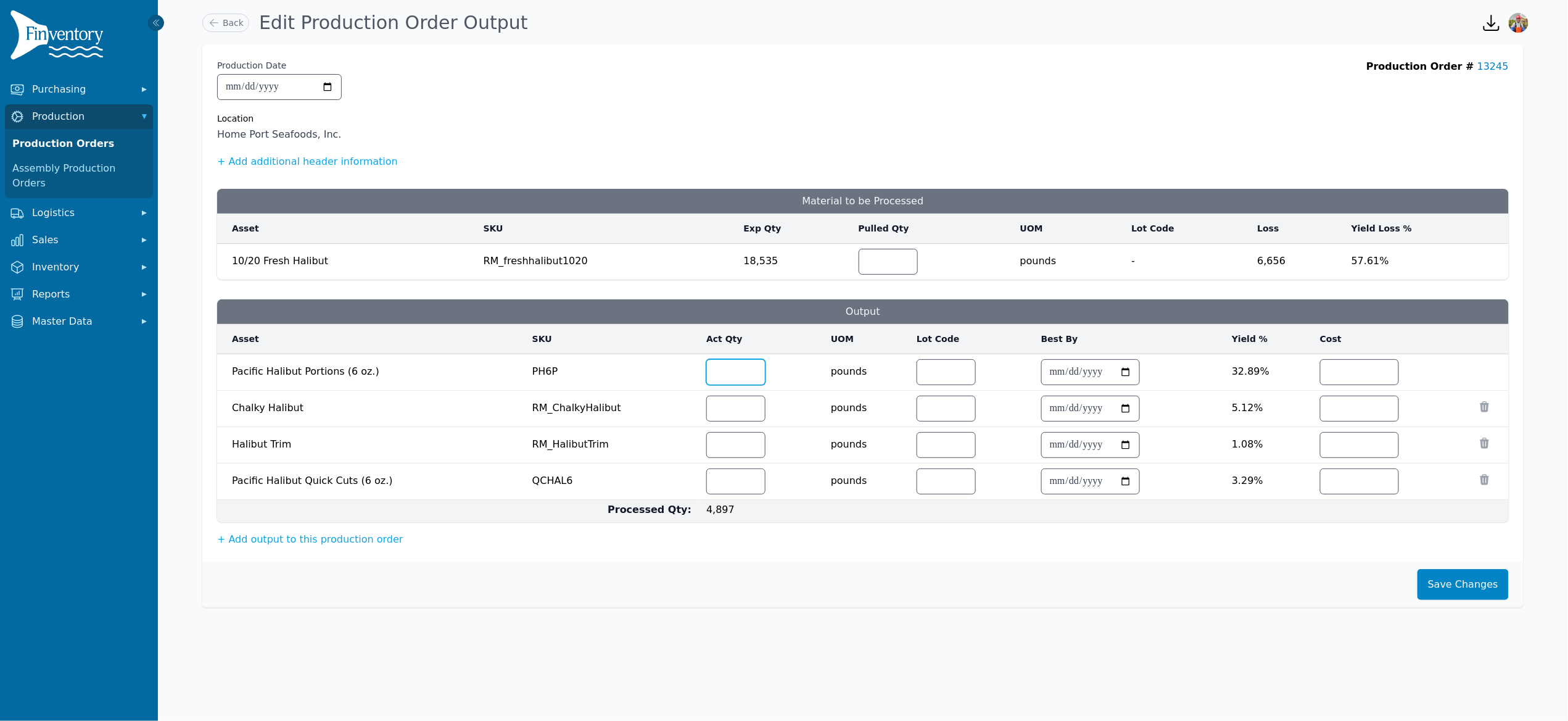
drag, startPoint x: 723, startPoint y: 380, endPoint x: 677, endPoint y: 369, distance: 47.3
click at [707, 371] on input "****" at bounding box center [736, 372] width 58 height 25
type input "*"
type input "****"
click at [1492, 590] on button "Save Changes" at bounding box center [1463, 584] width 91 height 31
